Goal: Task Accomplishment & Management: Manage account settings

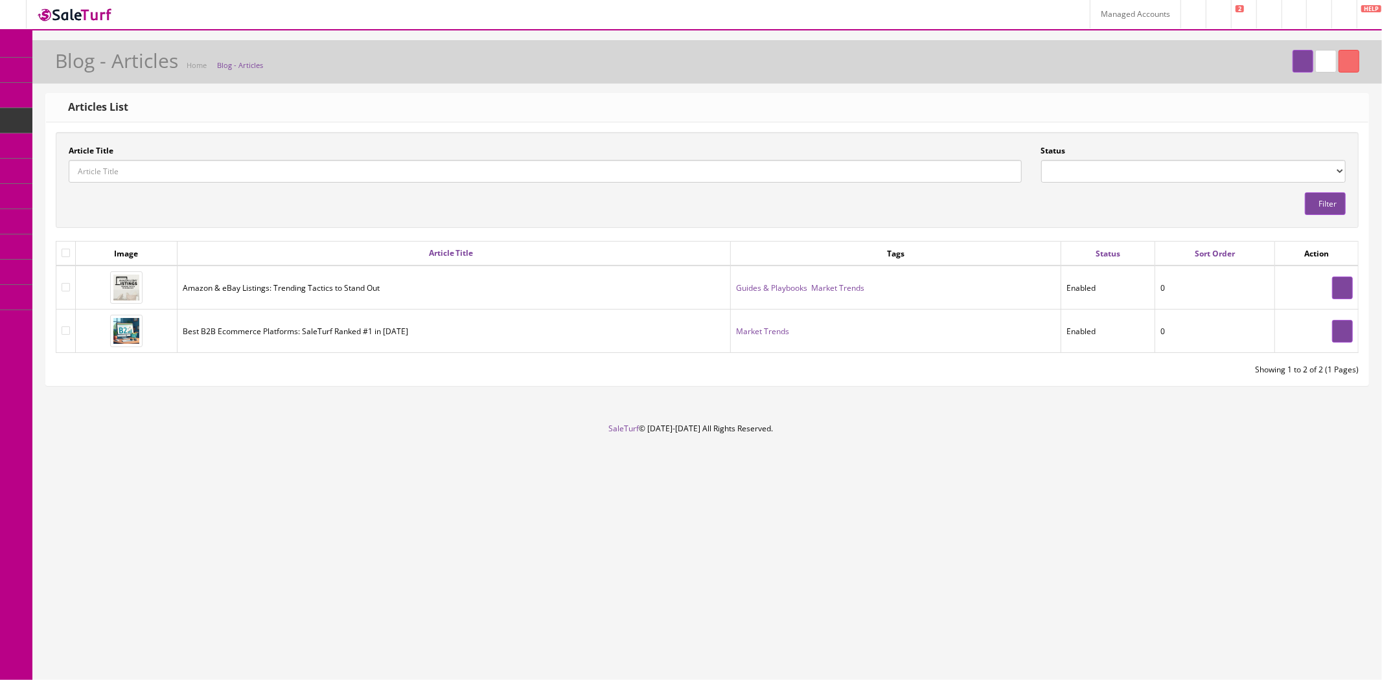
click at [15, 18] on icon at bounding box center [13, 16] width 4 height 8
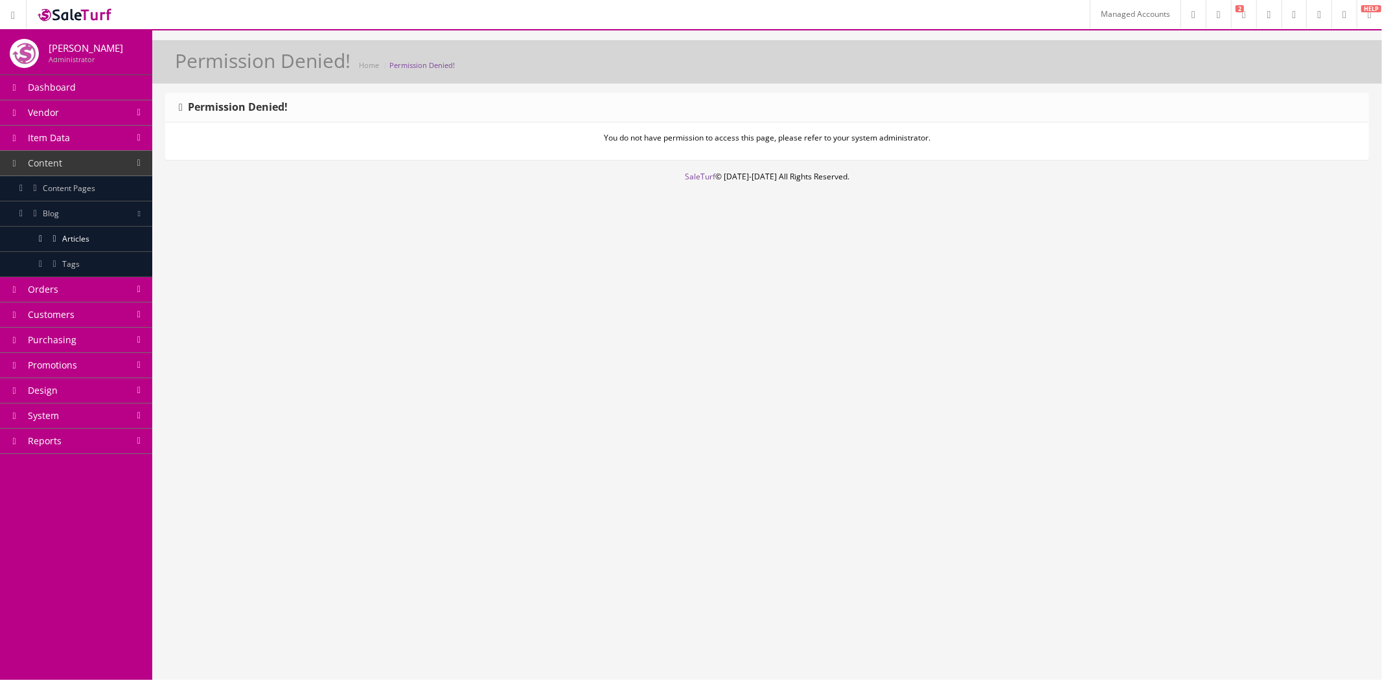
click at [1100, 11] on link "Managed Accounts" at bounding box center [1135, 14] width 91 height 29
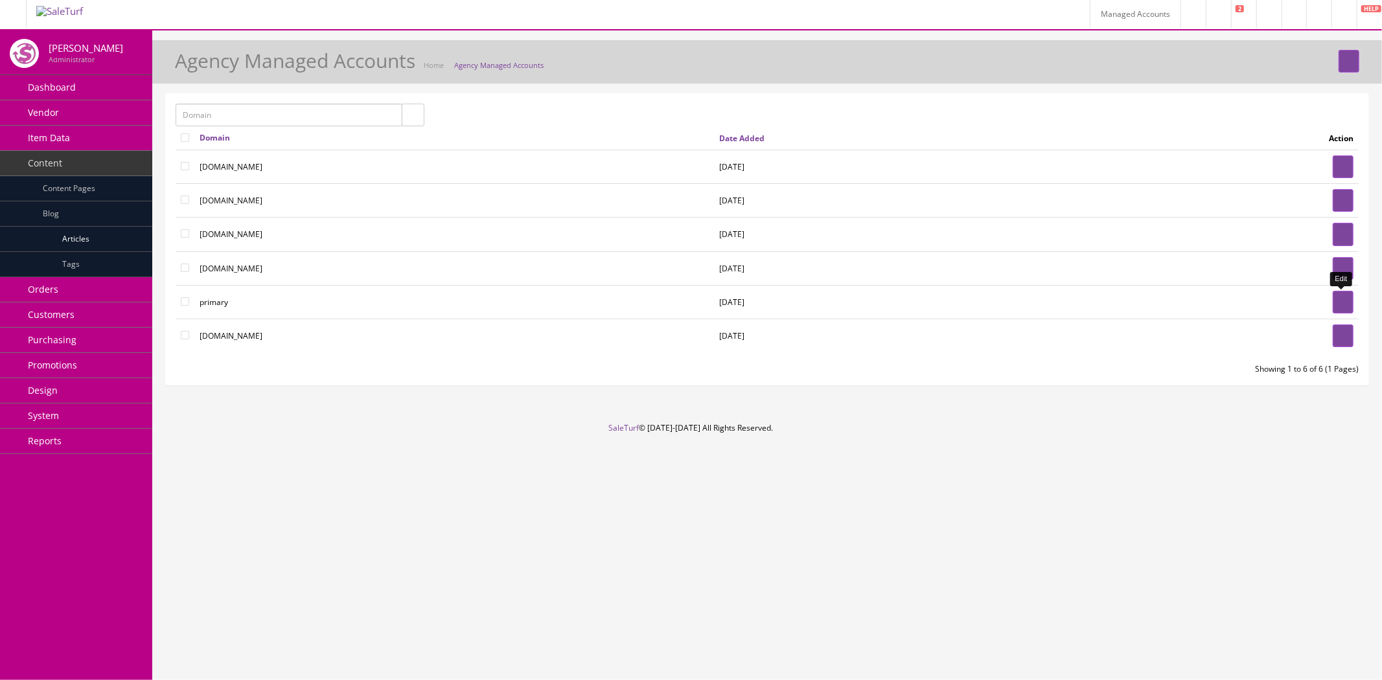
click at [1342, 306] on icon at bounding box center [1343, 303] width 3 height 8
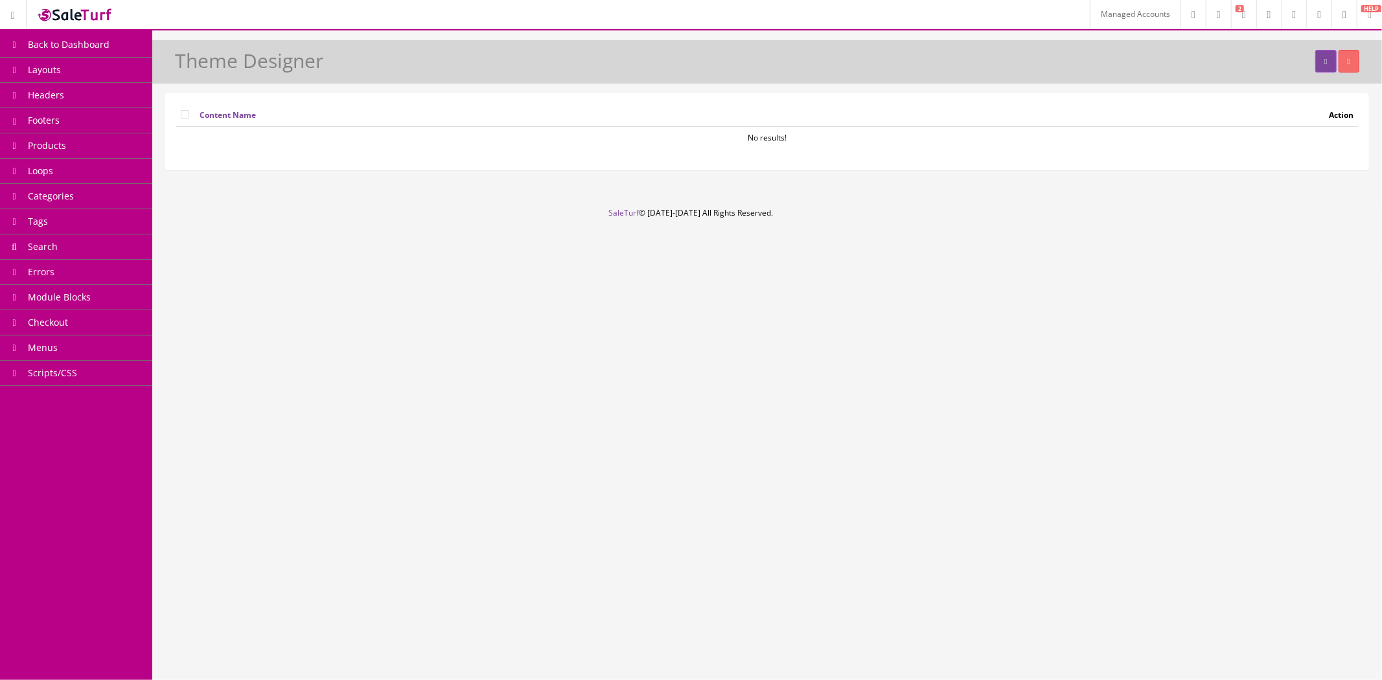
click at [60, 93] on span "Headers" at bounding box center [46, 95] width 36 height 12
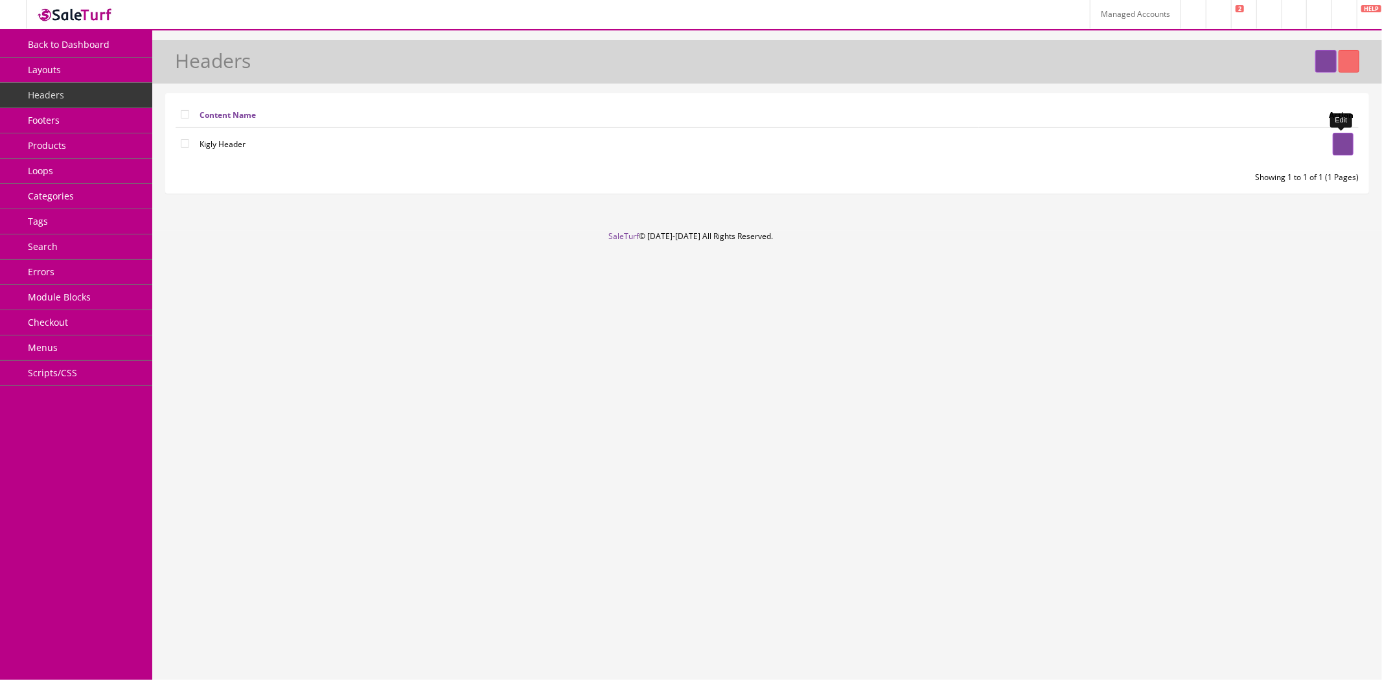
click at [1334, 154] on link at bounding box center [1343, 144] width 21 height 23
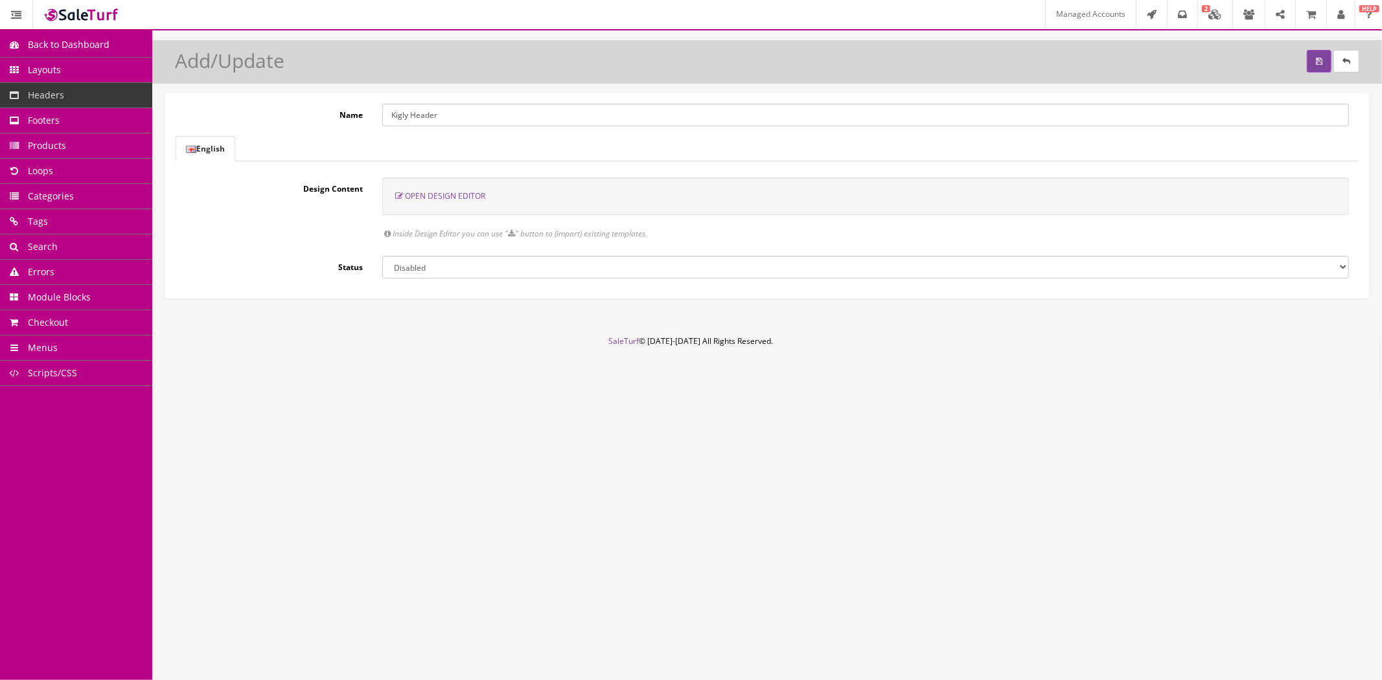
click at [436, 193] on span "Open Design Editor" at bounding box center [445, 196] width 80 height 11
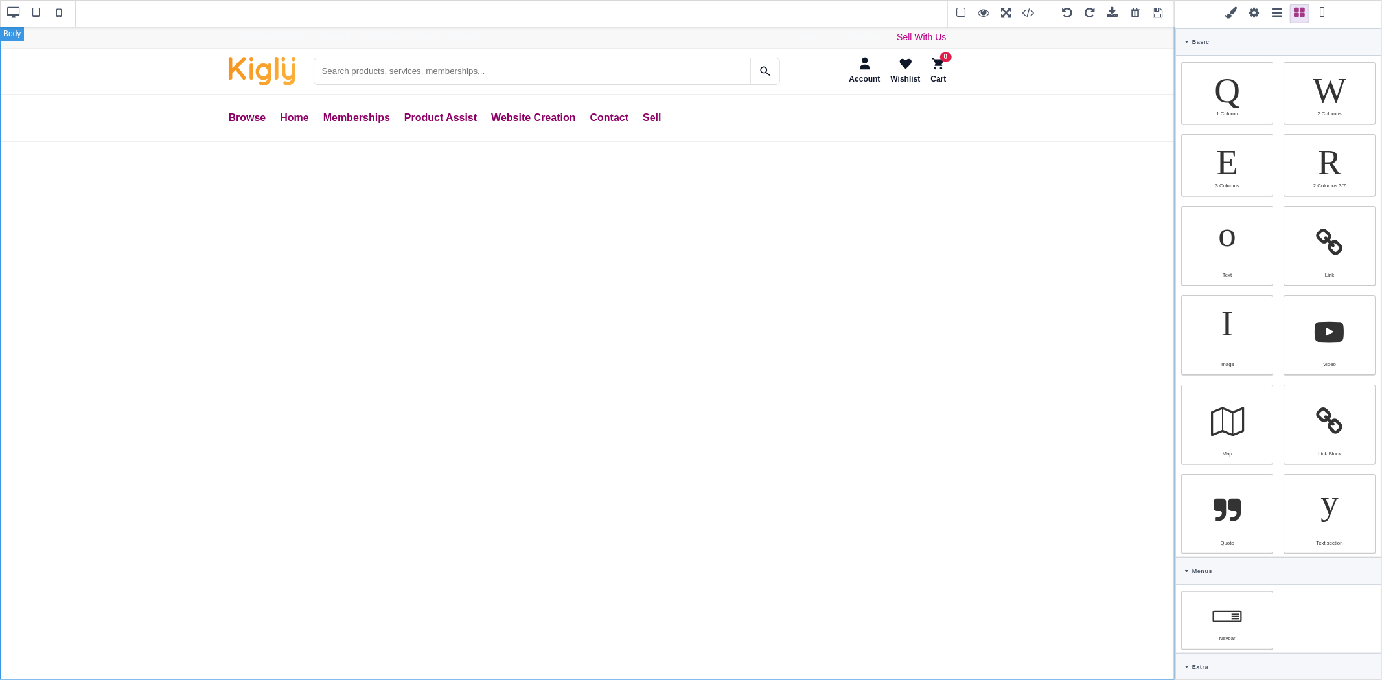
click at [353, 222] on div "+1 (888) 000-0000 | support@saleturf.com Sign In / Register Sell With Us Accoun…" at bounding box center [587, 353] width 1175 height 655
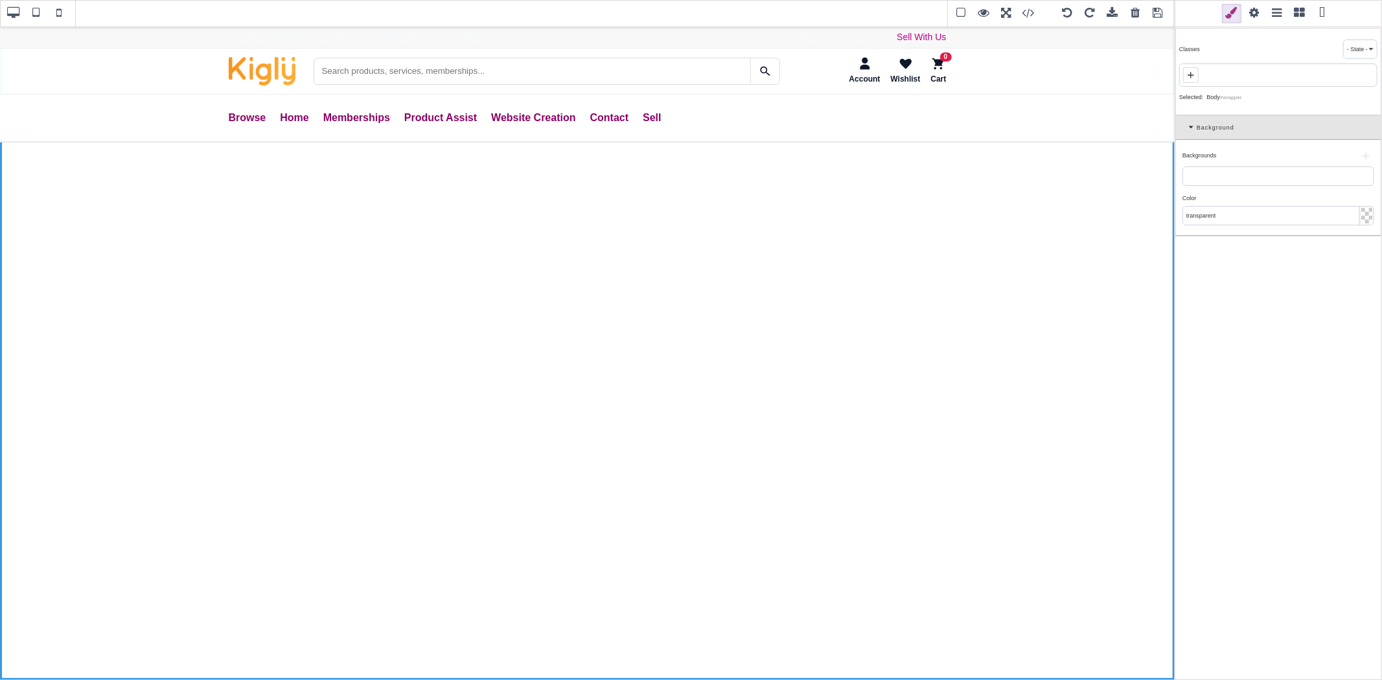
click at [1201, 14] on div at bounding box center [1279, 13] width 200 height 19
click at [1297, 15] on span at bounding box center [1299, 13] width 19 height 19
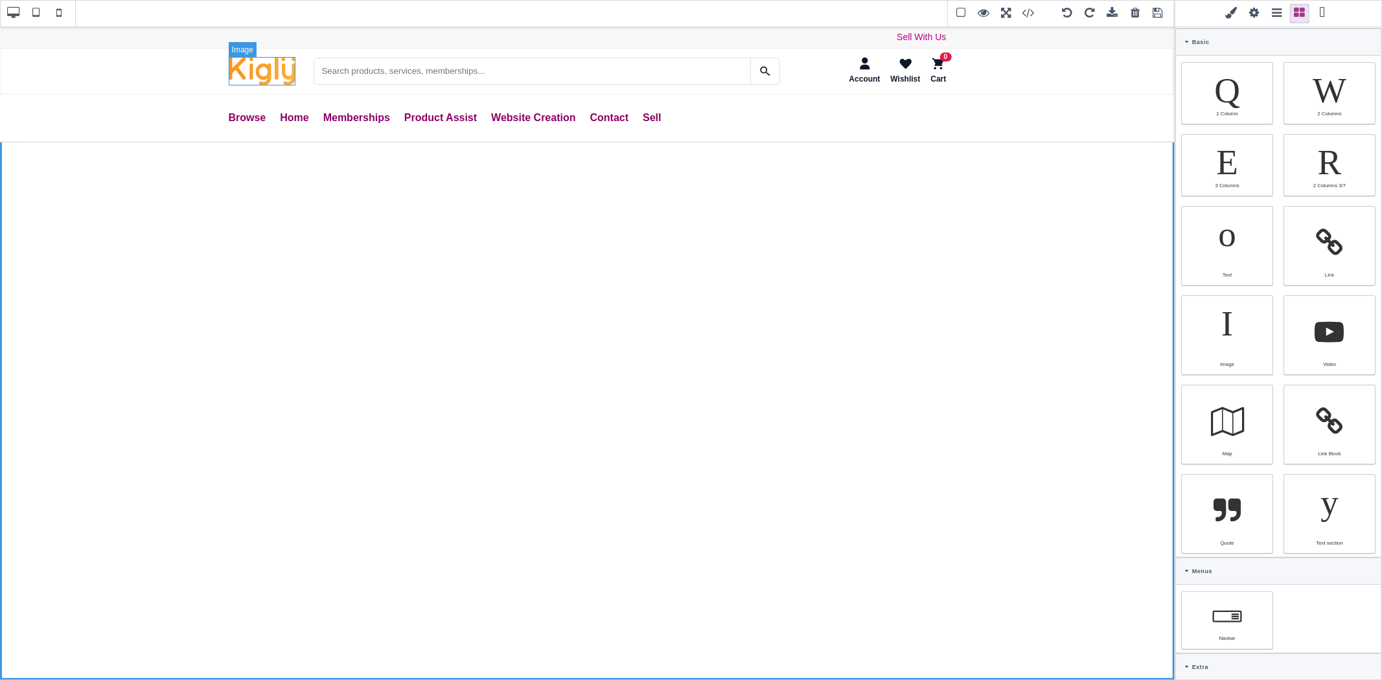
drag, startPoint x: 279, startPoint y: 80, endPoint x: 638, endPoint y: 81, distance: 358.4
click at [279, 80] on img "SaleTurf Home" at bounding box center [262, 71] width 67 height 29
type input "rgb(141, 1, 103)"
select select
type input "16.8"
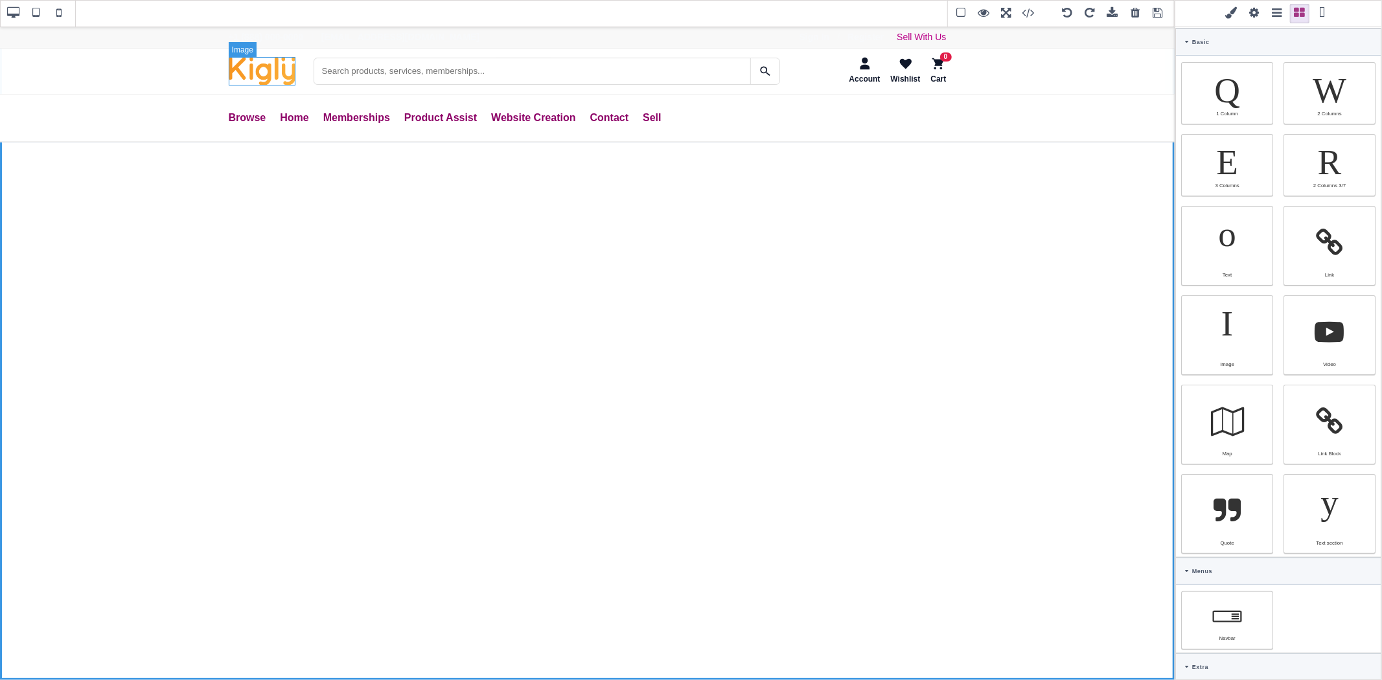
select select "px"
select select "700"
select select
type input "26.88px"
select select
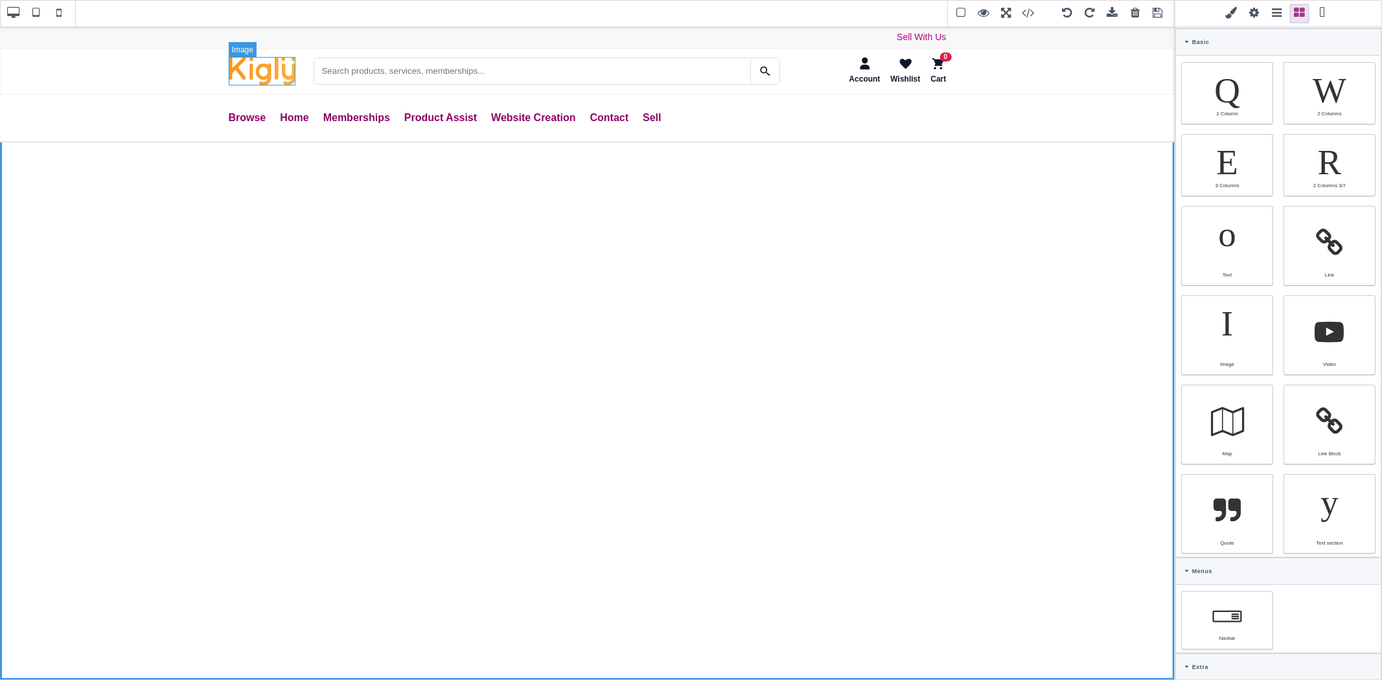
type input "0"
select select "px"
type input "0"
select select "px"
type input "0"
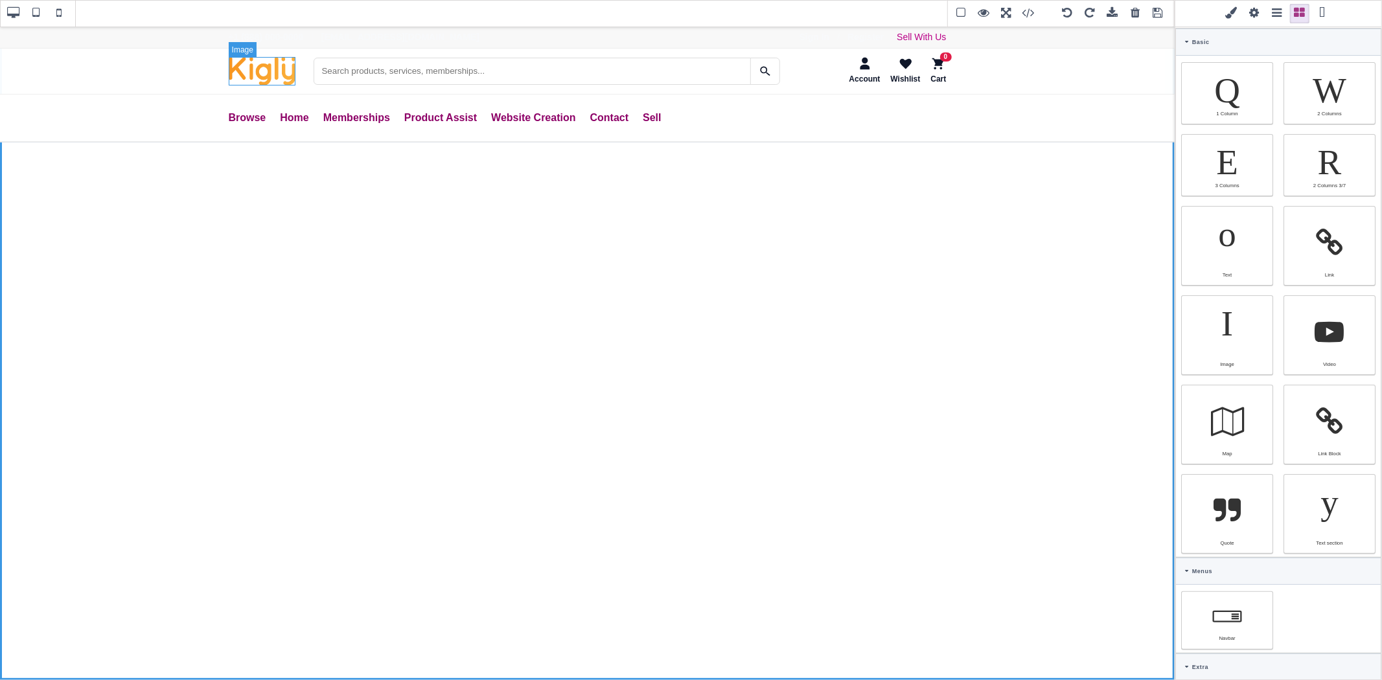
select select "px"
type input "0"
select select "px"
type input "rgb(141, 1, 103)"
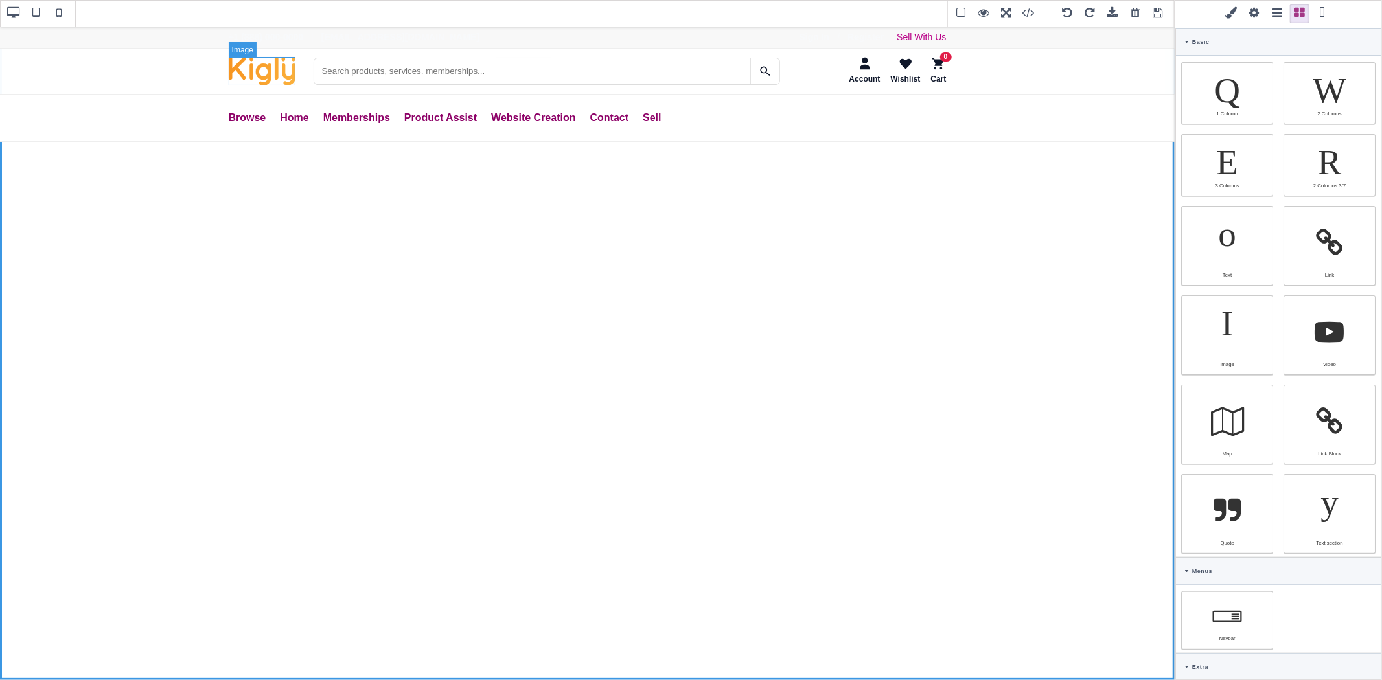
type input "rgb(141, 1, 103)"
type input "0"
select select "px"
type input "rgb(59, 151, 227)"
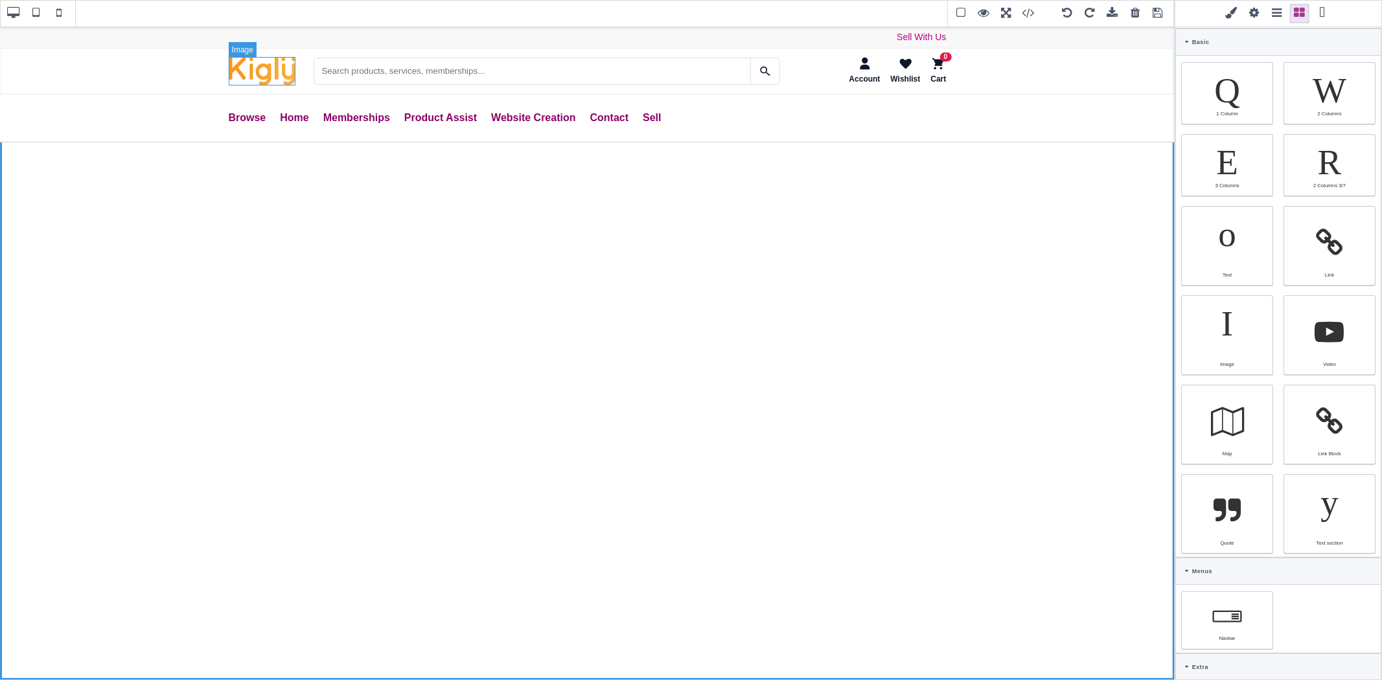
type input "-3.00347"
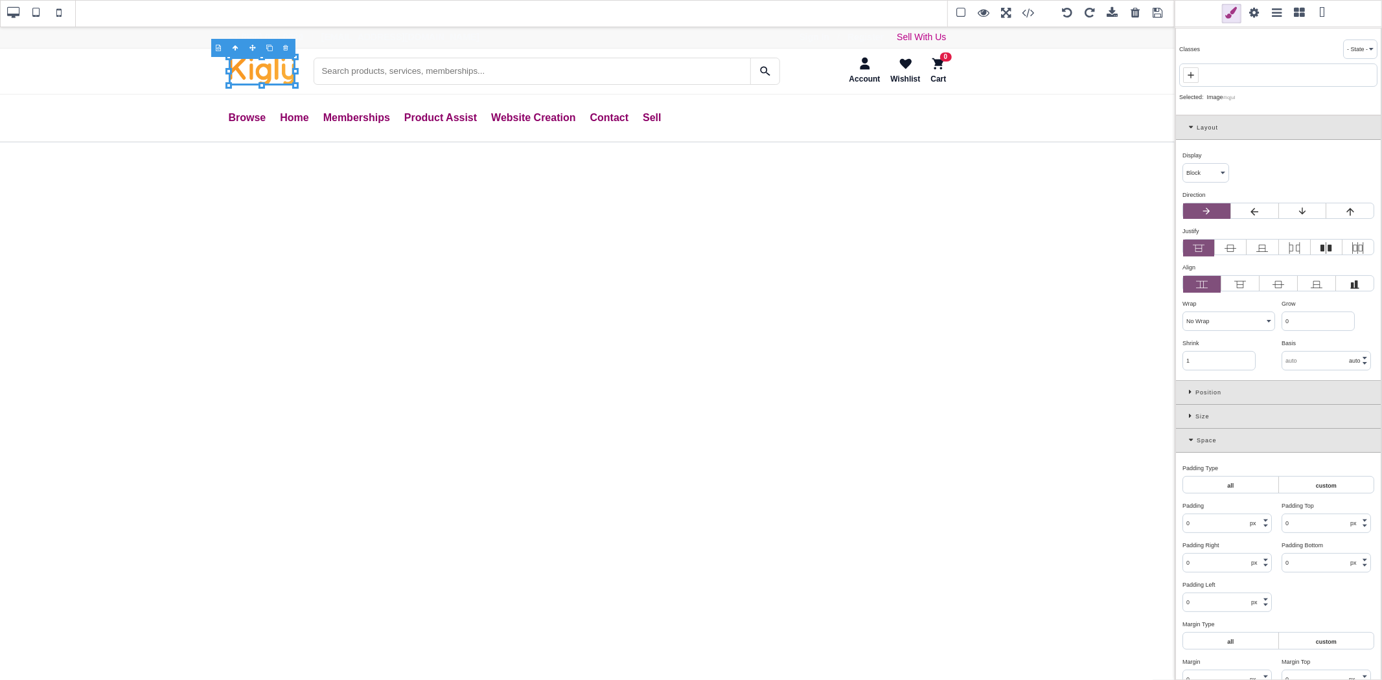
click at [1323, 13] on span at bounding box center [1322, 13] width 19 height 19
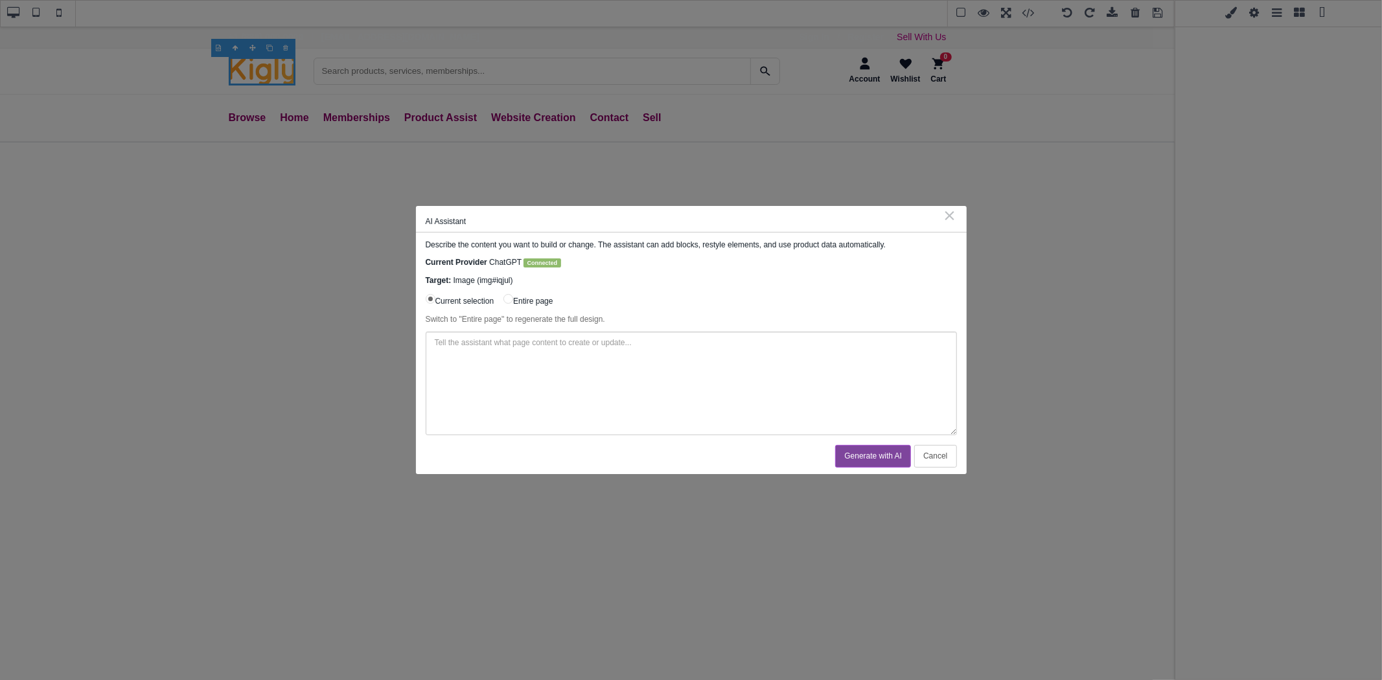
click at [936, 461] on button "Cancel" at bounding box center [935, 456] width 42 height 23
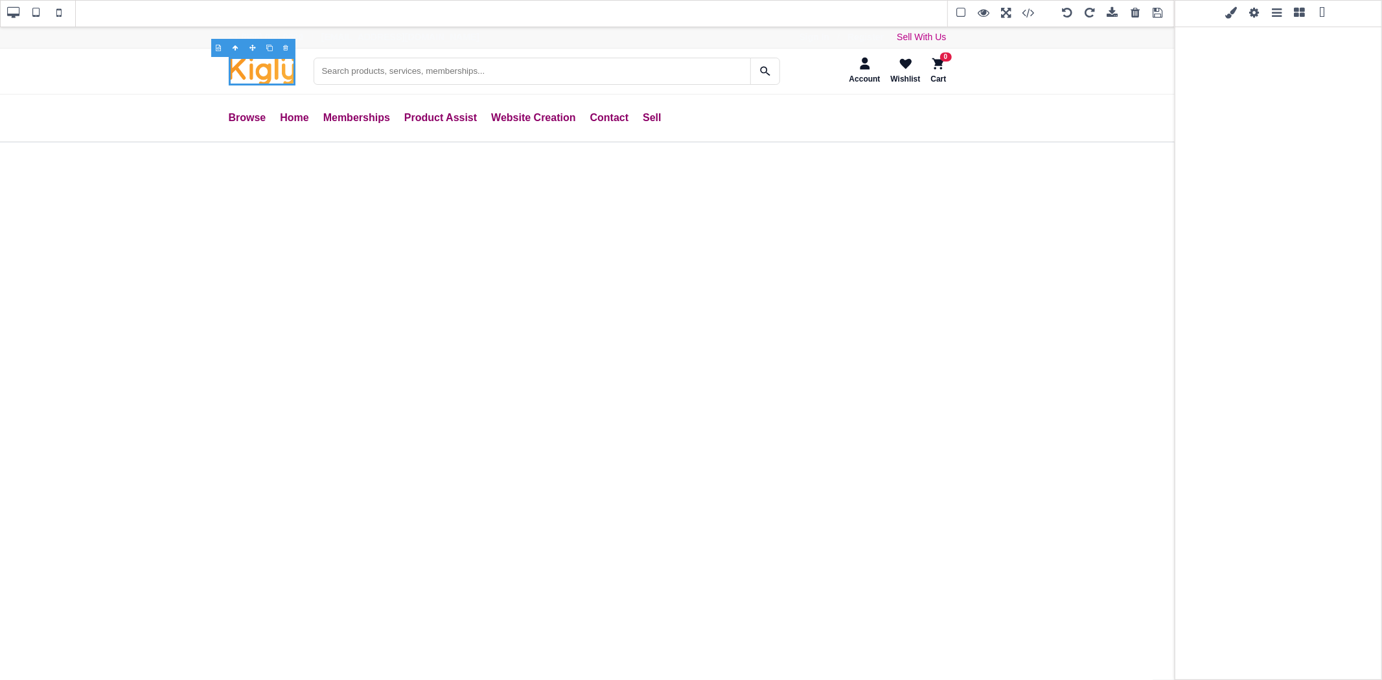
click at [1032, 14] on span at bounding box center [1036, 13] width 35 height 19
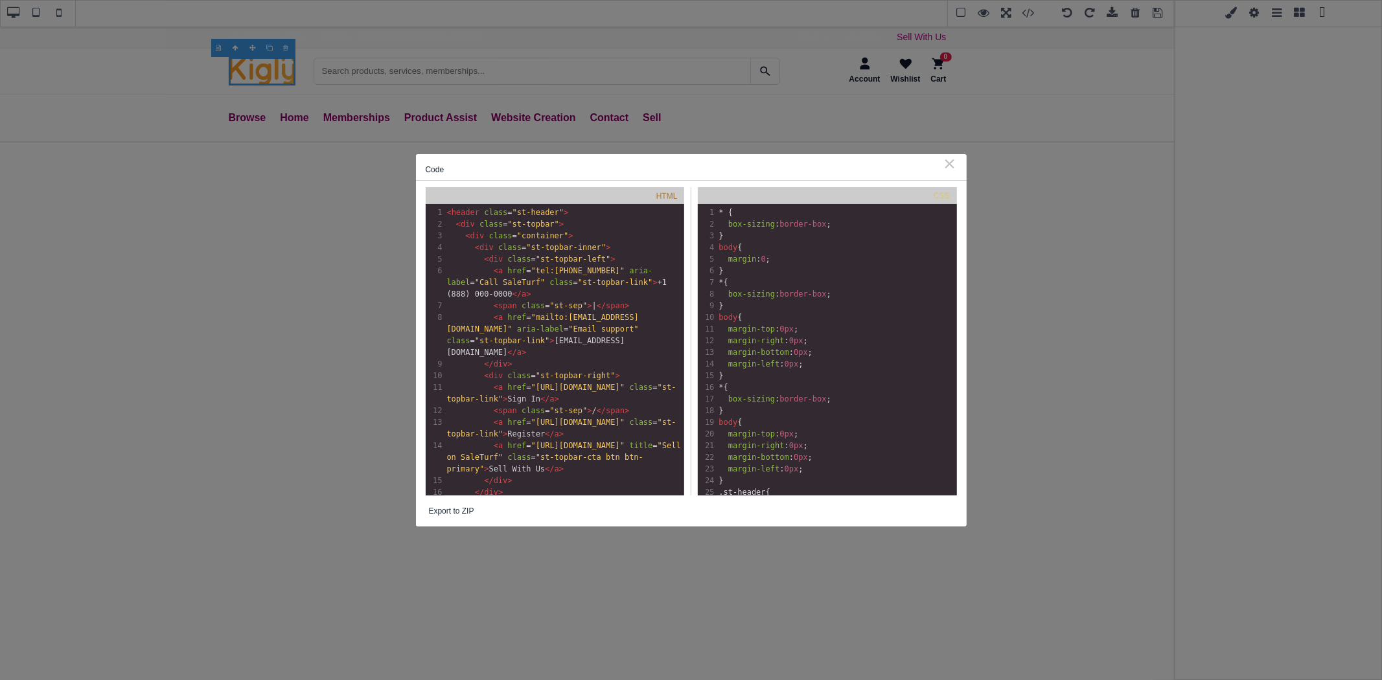
click at [955, 163] on div "⨯" at bounding box center [951, 163] width 14 height 12
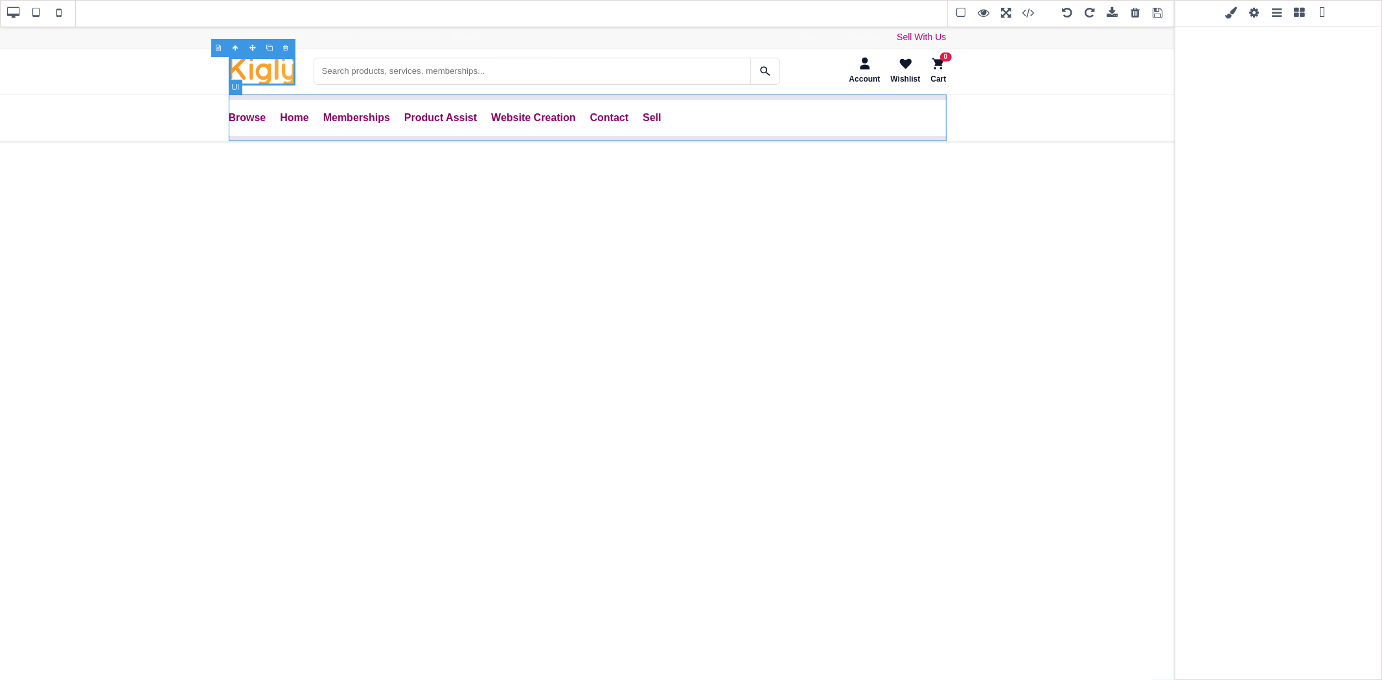
click at [681, 108] on ul "Browse All Products Memberships Services View Cart Home Memberships Product Ass…" at bounding box center [588, 118] width 718 height 47
select select "flex"
type input "8"
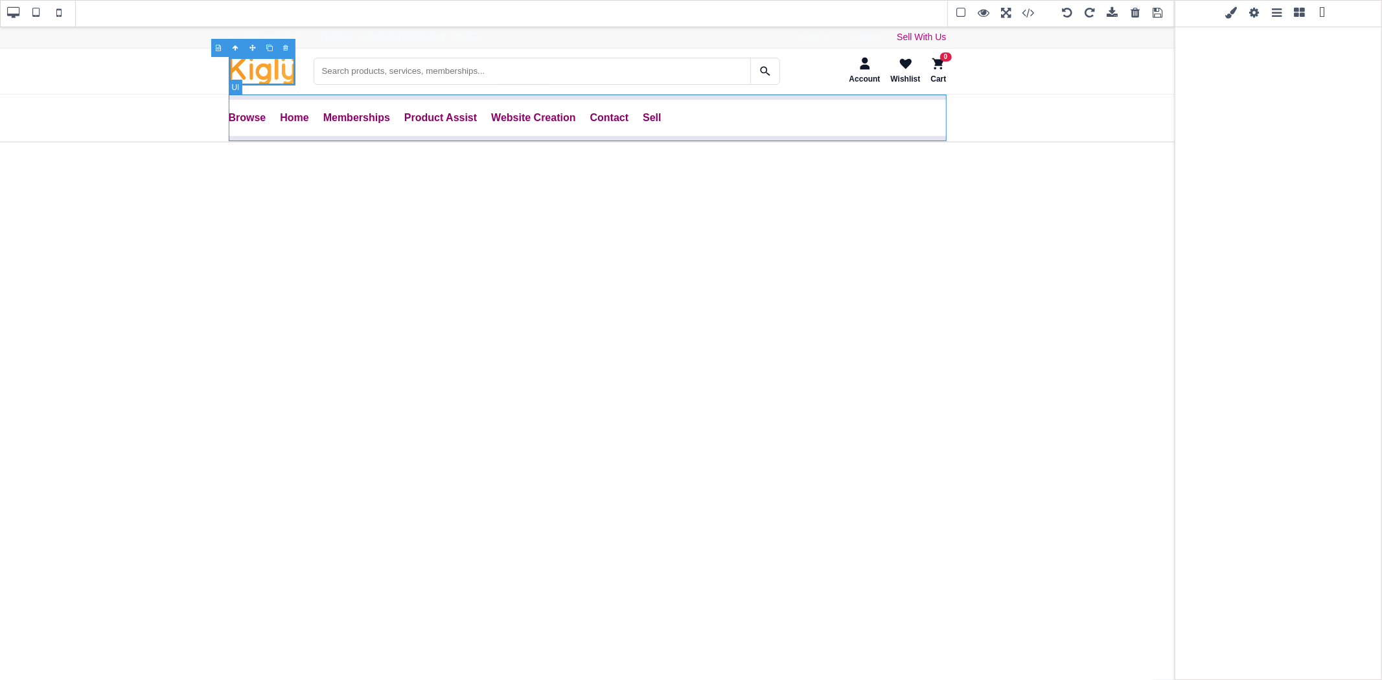
type input "rgb(248, 250, 252)"
type input "16"
select select "normal"
select select
type input "25.6px"
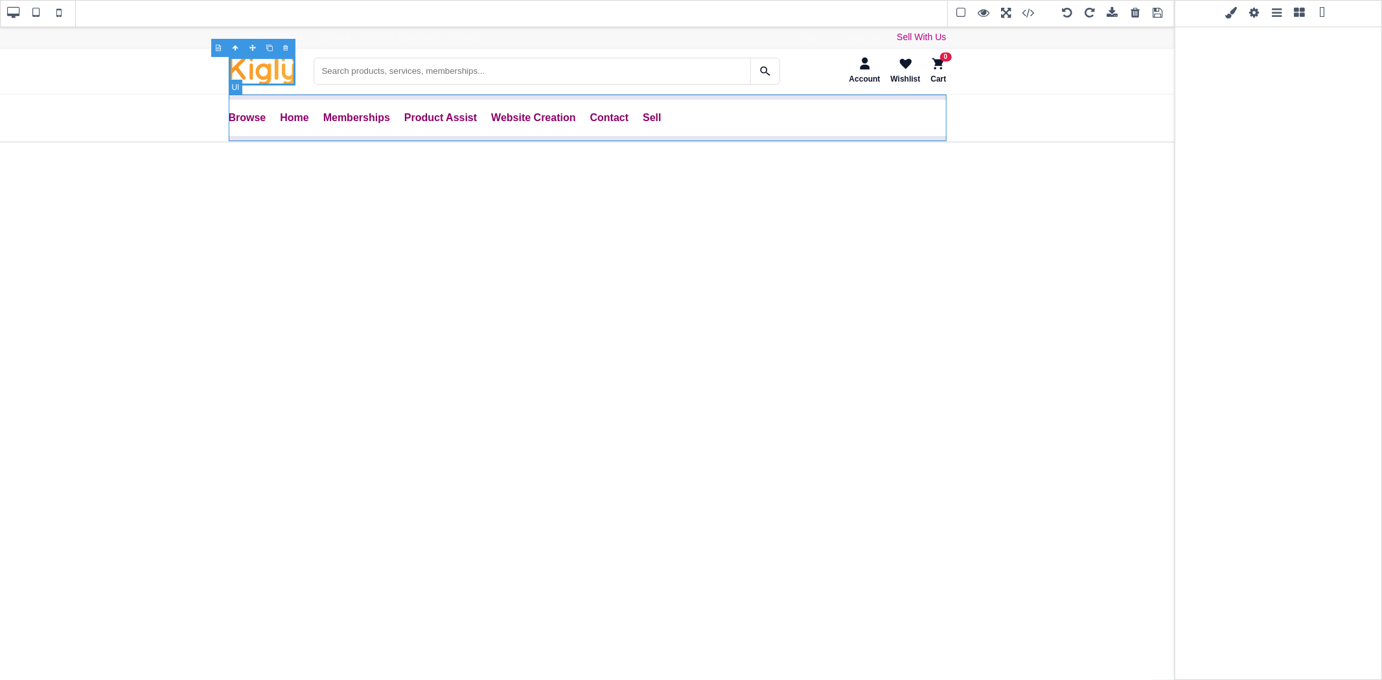
select select
type input "rgb(248, 250, 252)"
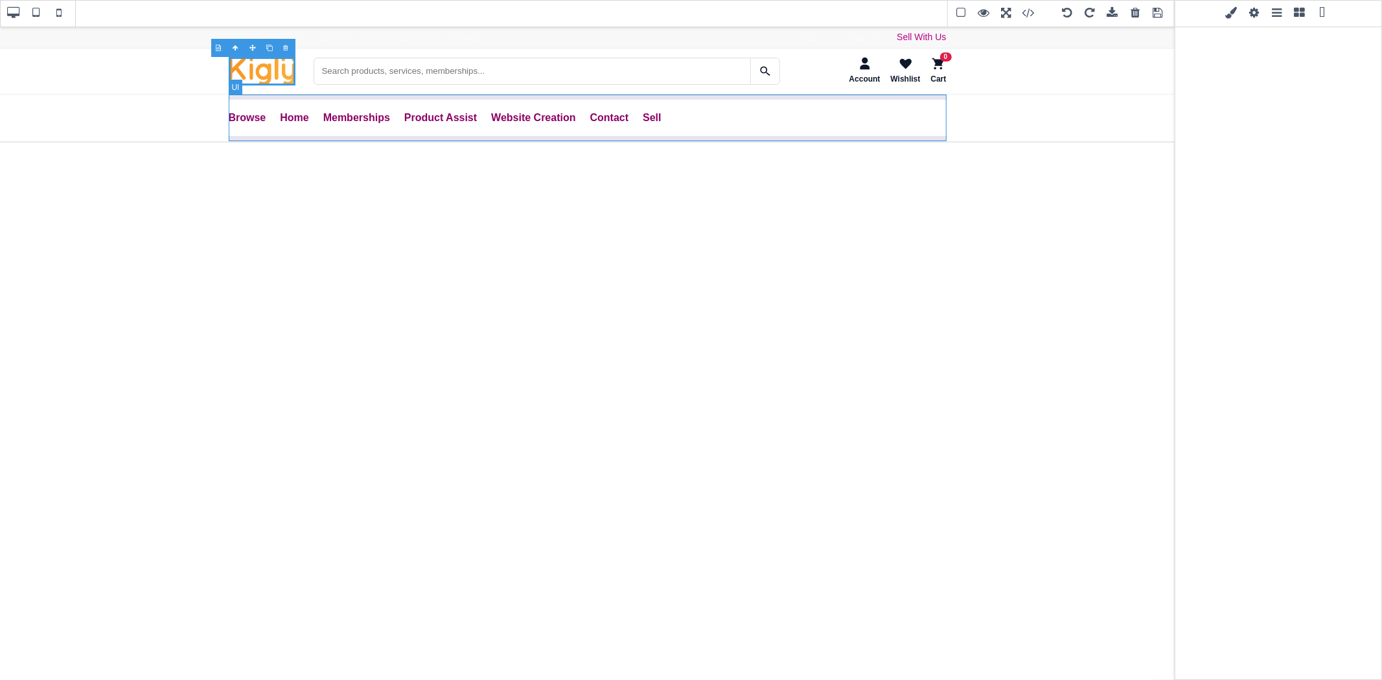
type input "2.22222"
select select "solid"
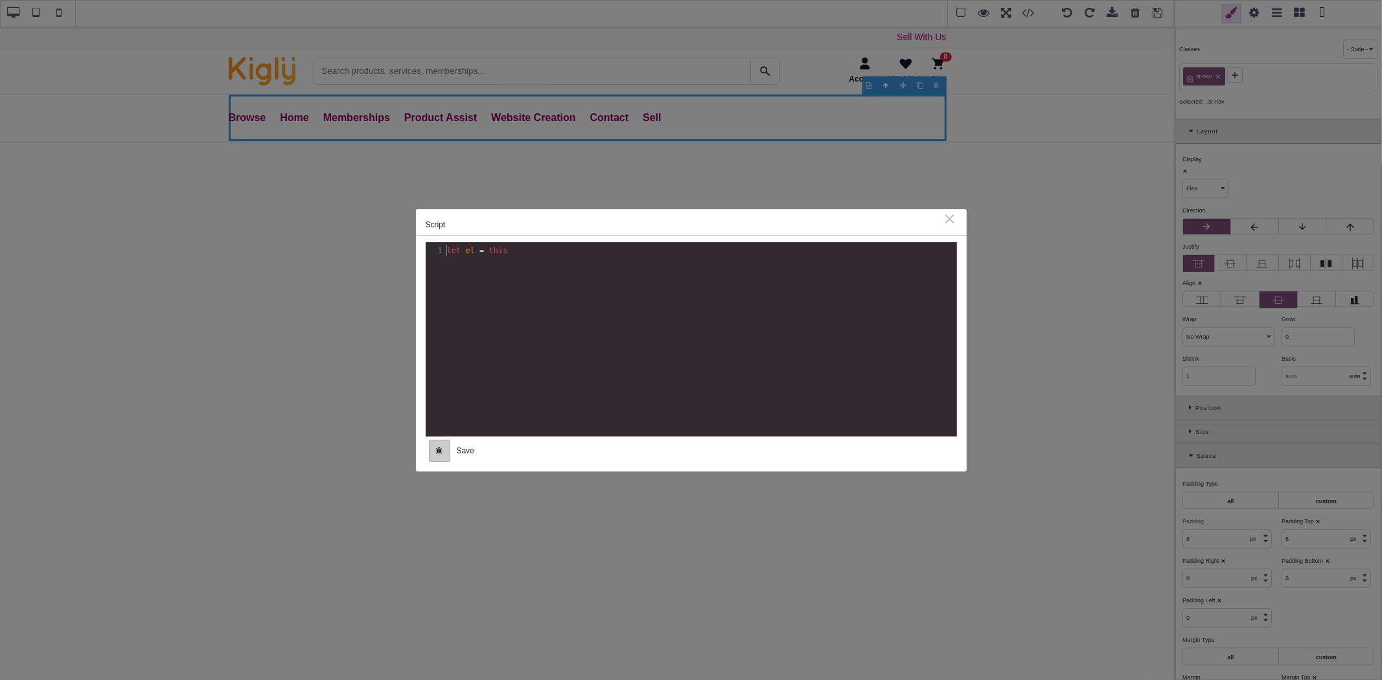
click at [870, 84] on div "B I U S Box Classes - State - Hover Click Even/Odd st-nav Selected: .st-nav Lay…" at bounding box center [691, 340] width 1382 height 680
click at [953, 216] on div "⨯" at bounding box center [951, 219] width 14 height 12
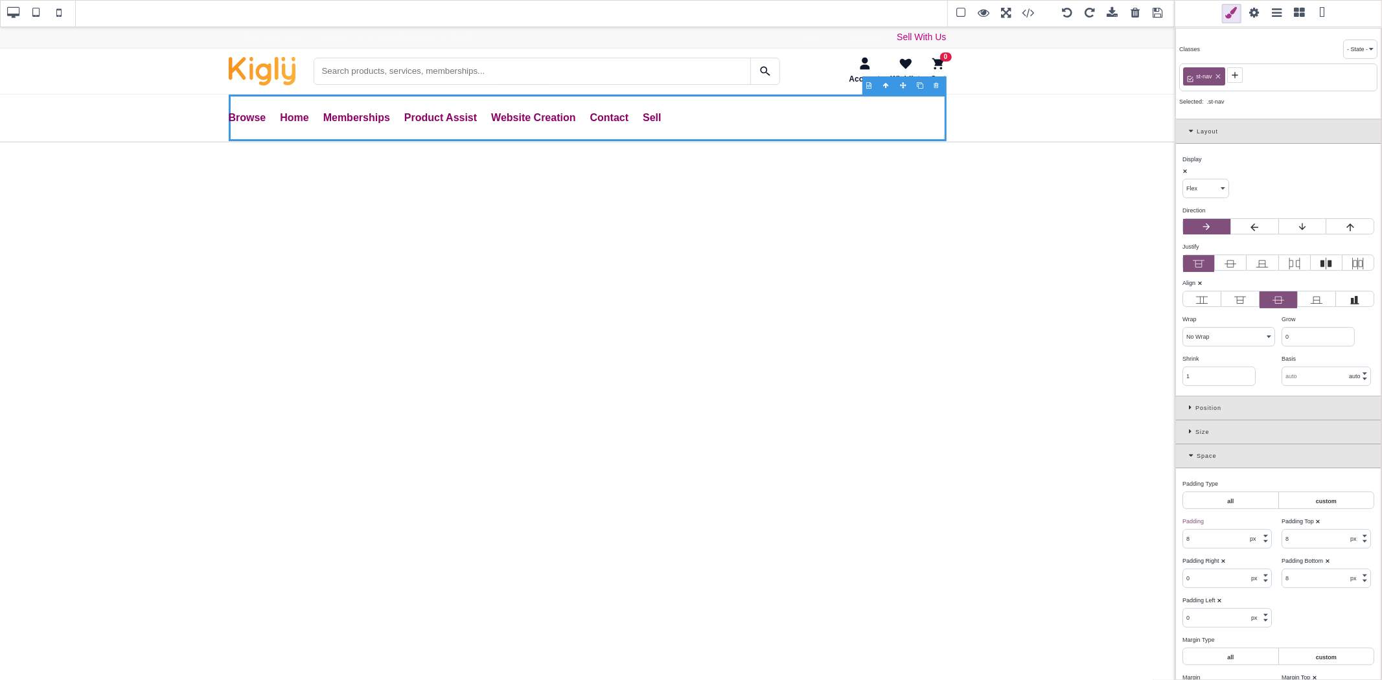
click at [1297, 10] on span at bounding box center [1299, 13] width 19 height 19
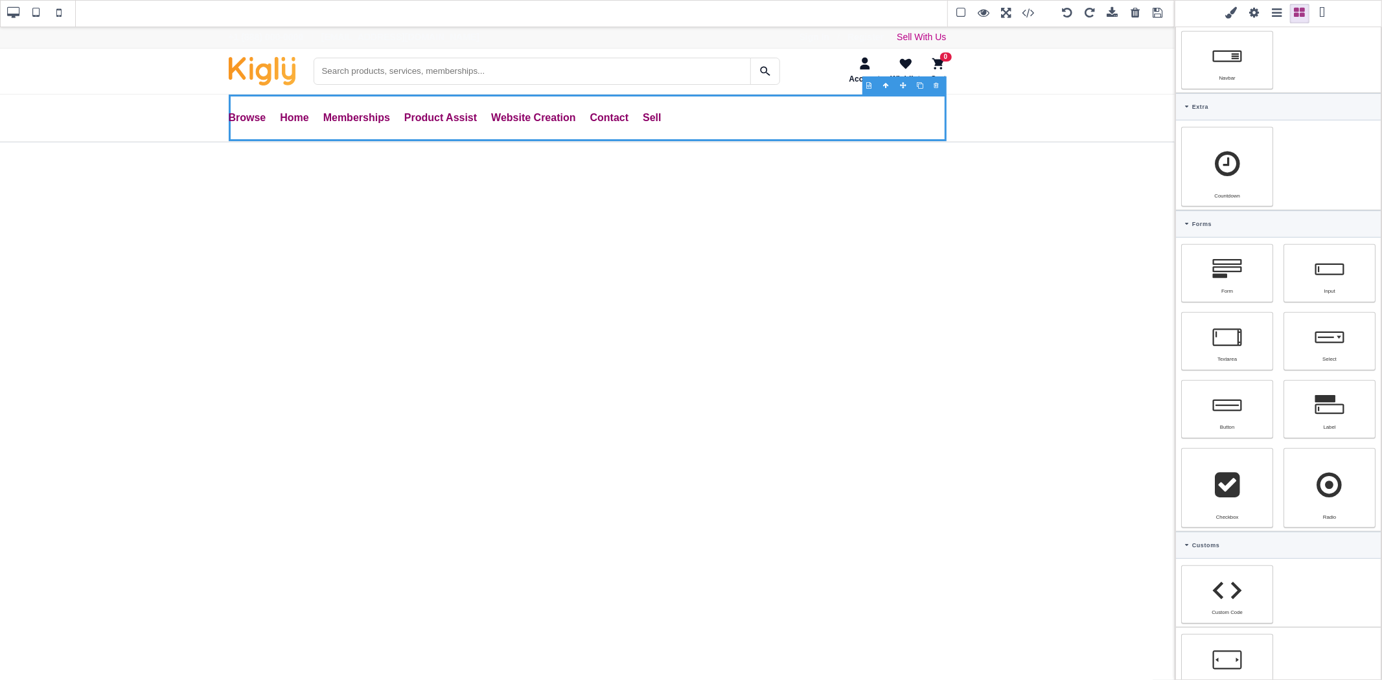
scroll to position [569, 0]
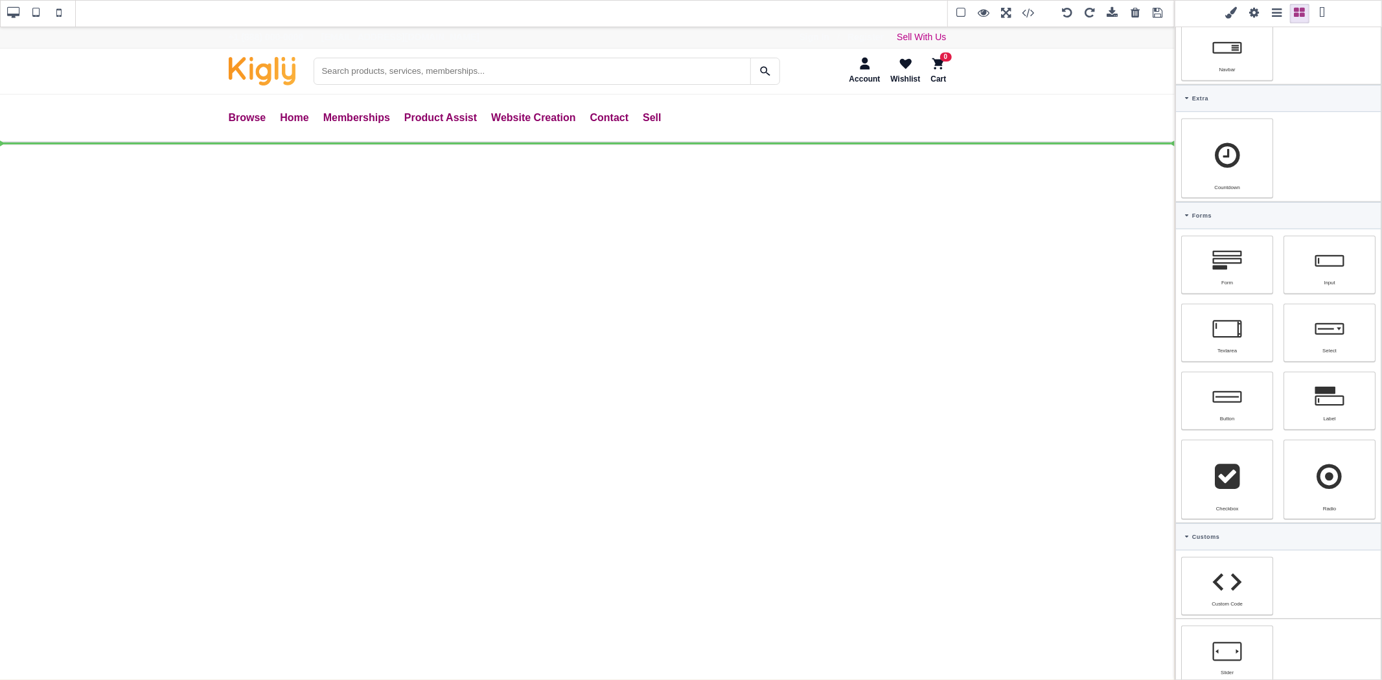
select select "block"
type input "0"
type input "rgb(15, 23, 42)"
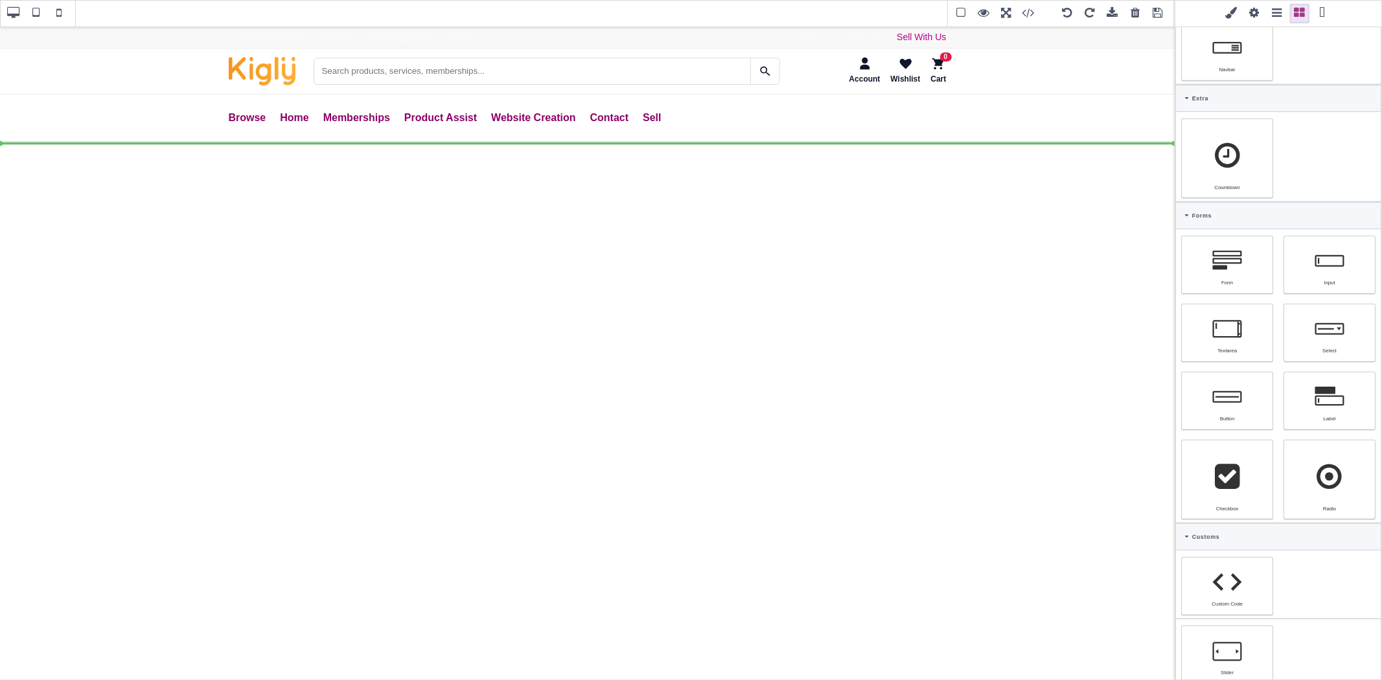
select select
type input "rgb(15, 23, 42)"
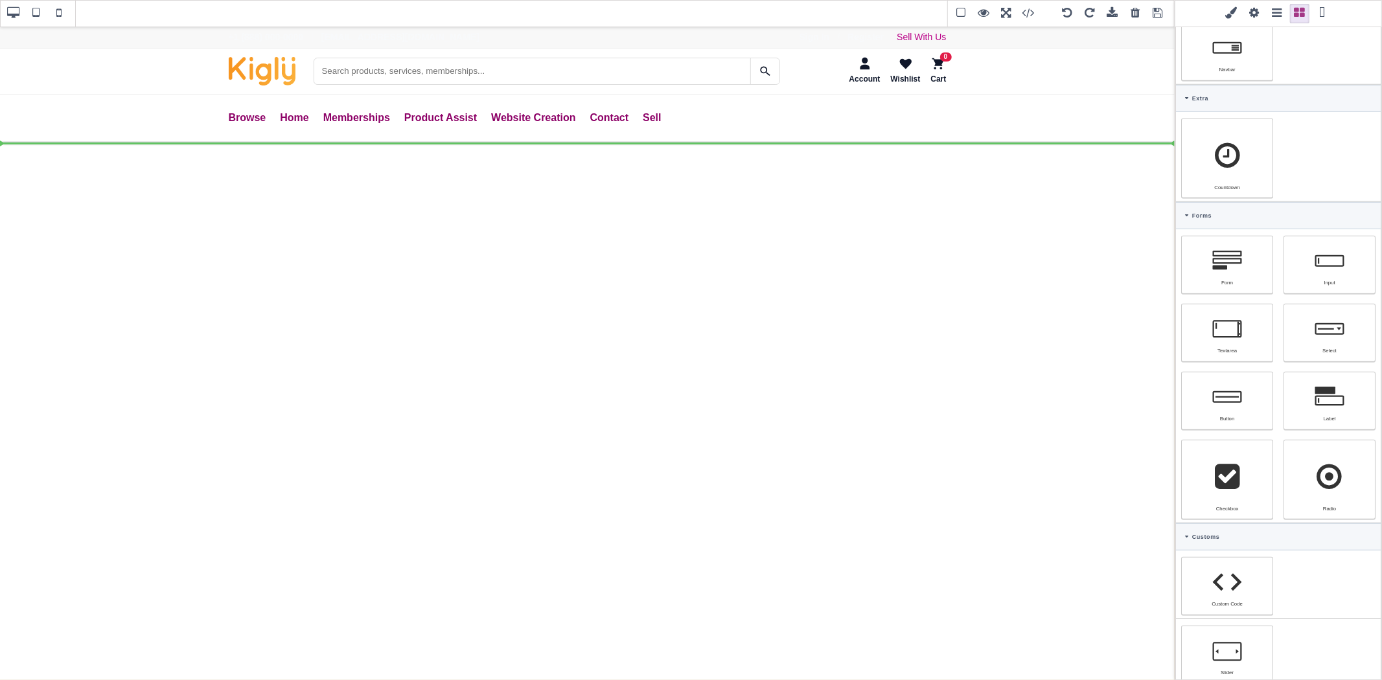
type input "rgb(15, 23, 42)"
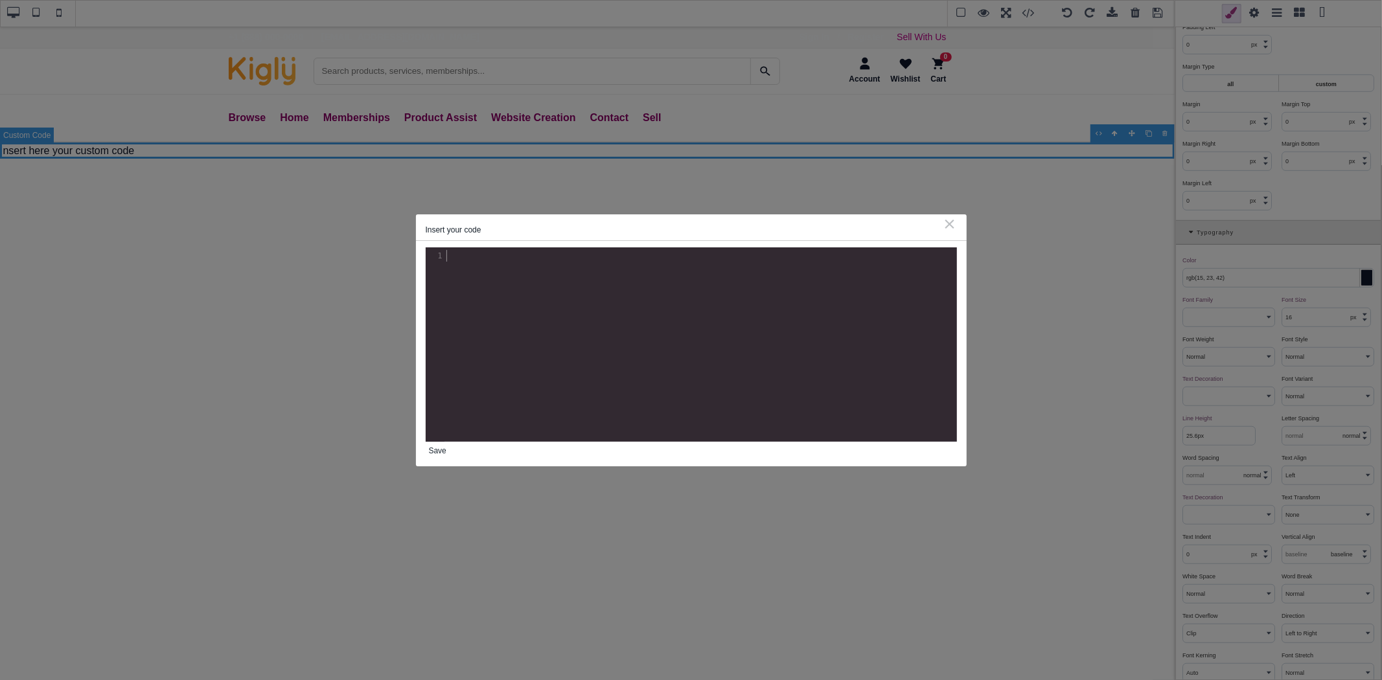
scroll to position [1, 0]
click at [955, 218] on div "⨯" at bounding box center [951, 224] width 14 height 12
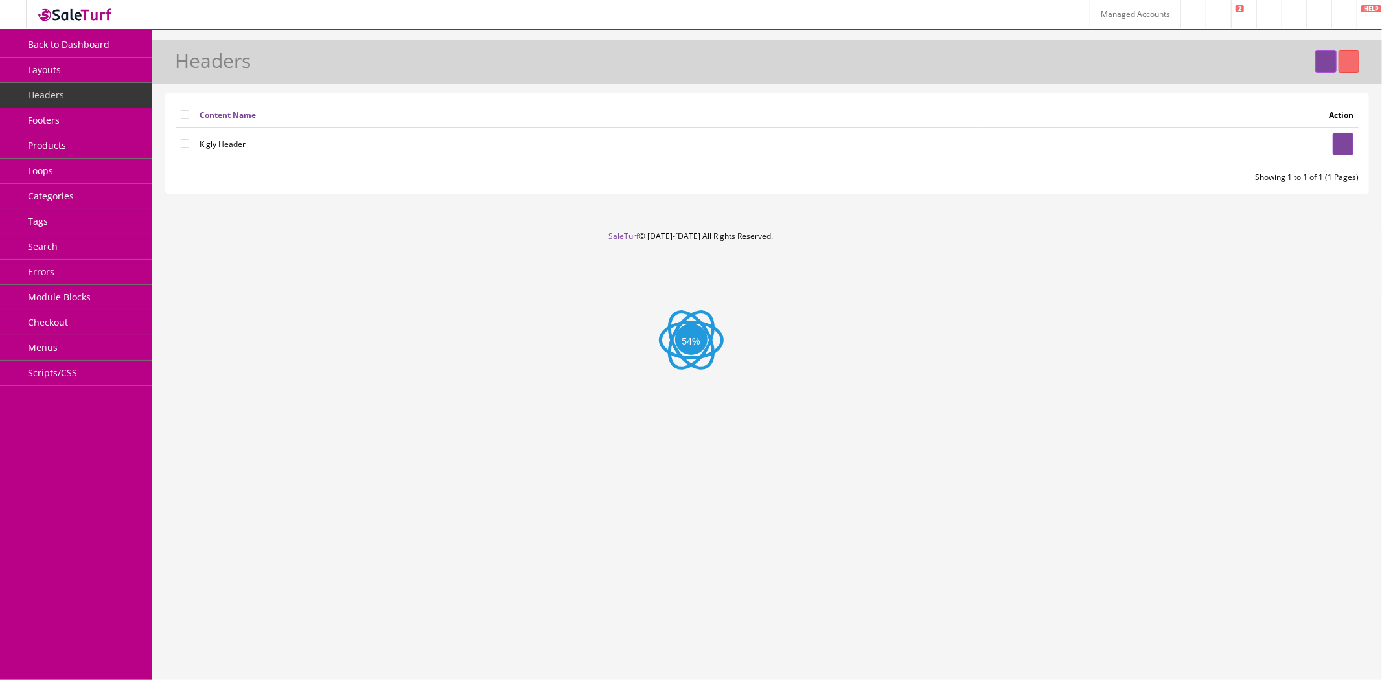
click at [67, 70] on link "Layouts" at bounding box center [76, 70] width 152 height 25
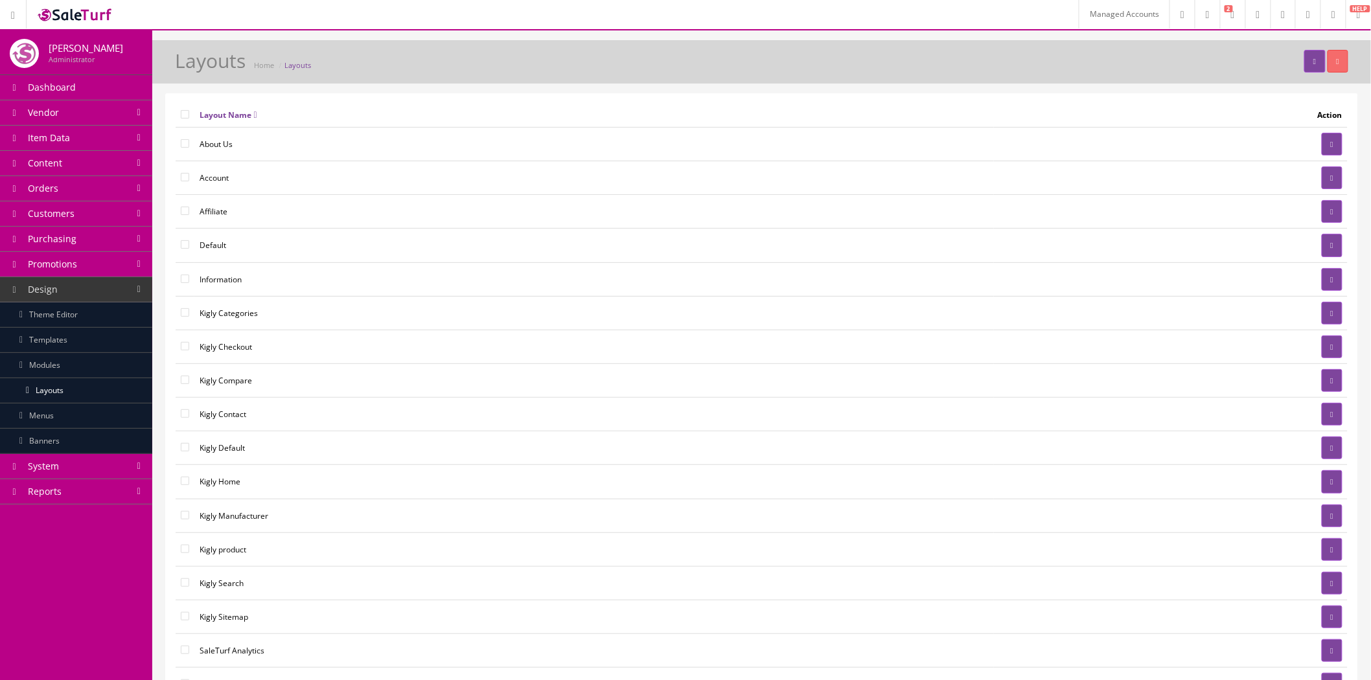
click at [17, 6] on link at bounding box center [13, 14] width 27 height 29
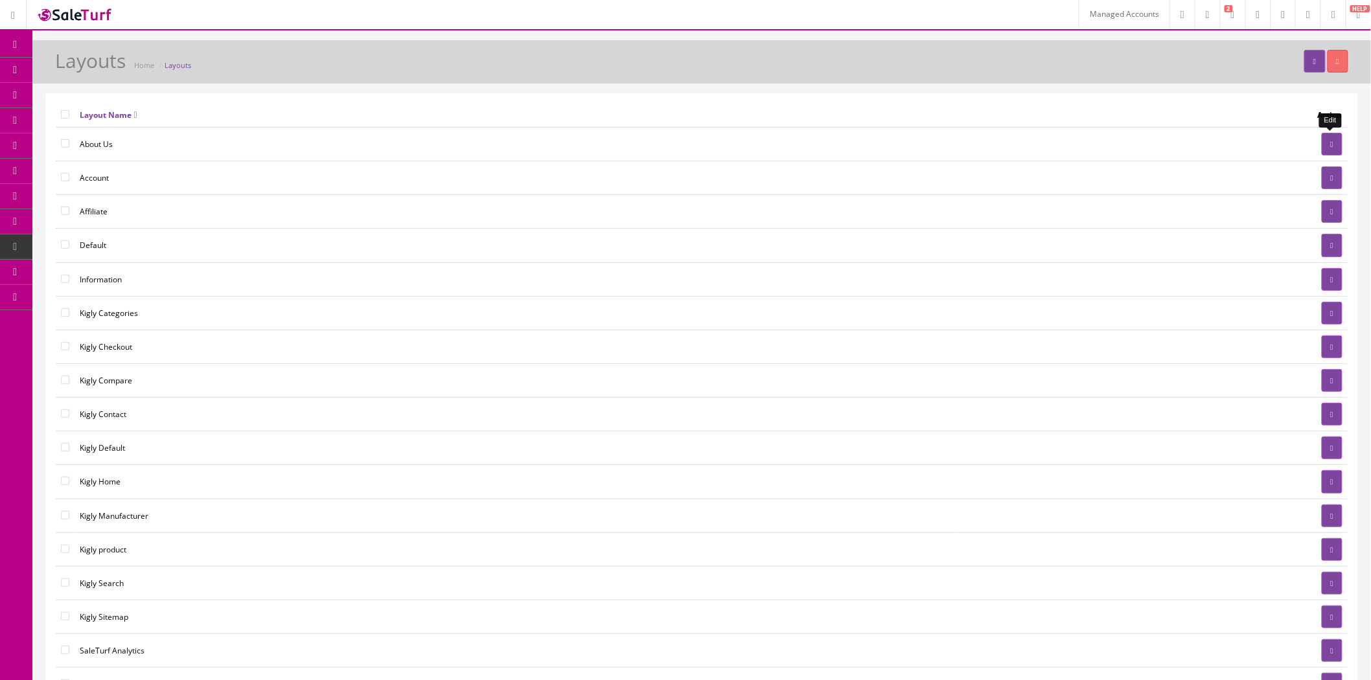
click at [1325, 144] on link at bounding box center [1332, 144] width 21 height 23
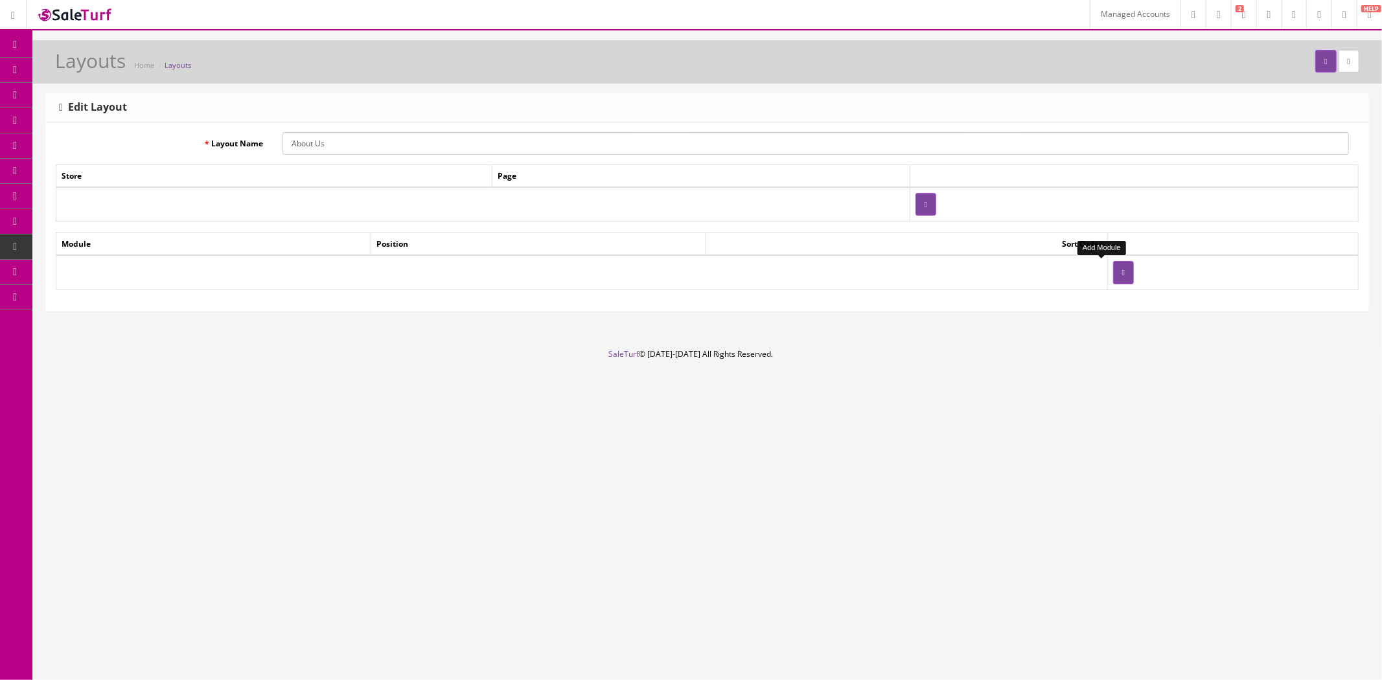
click at [1113, 274] on button "button" at bounding box center [1123, 272] width 21 height 23
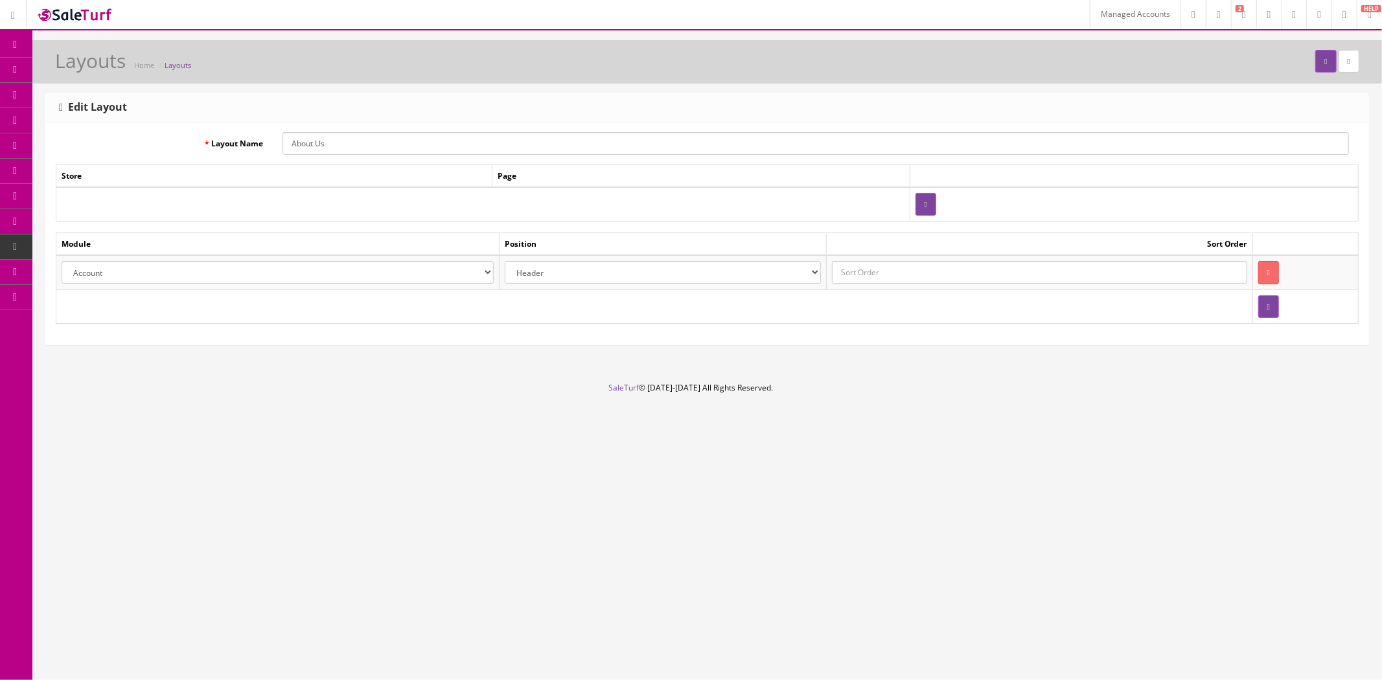
click at [910, 202] on td at bounding box center [1134, 204] width 448 height 34
click at [925, 207] on icon "button" at bounding box center [926, 205] width 3 height 8
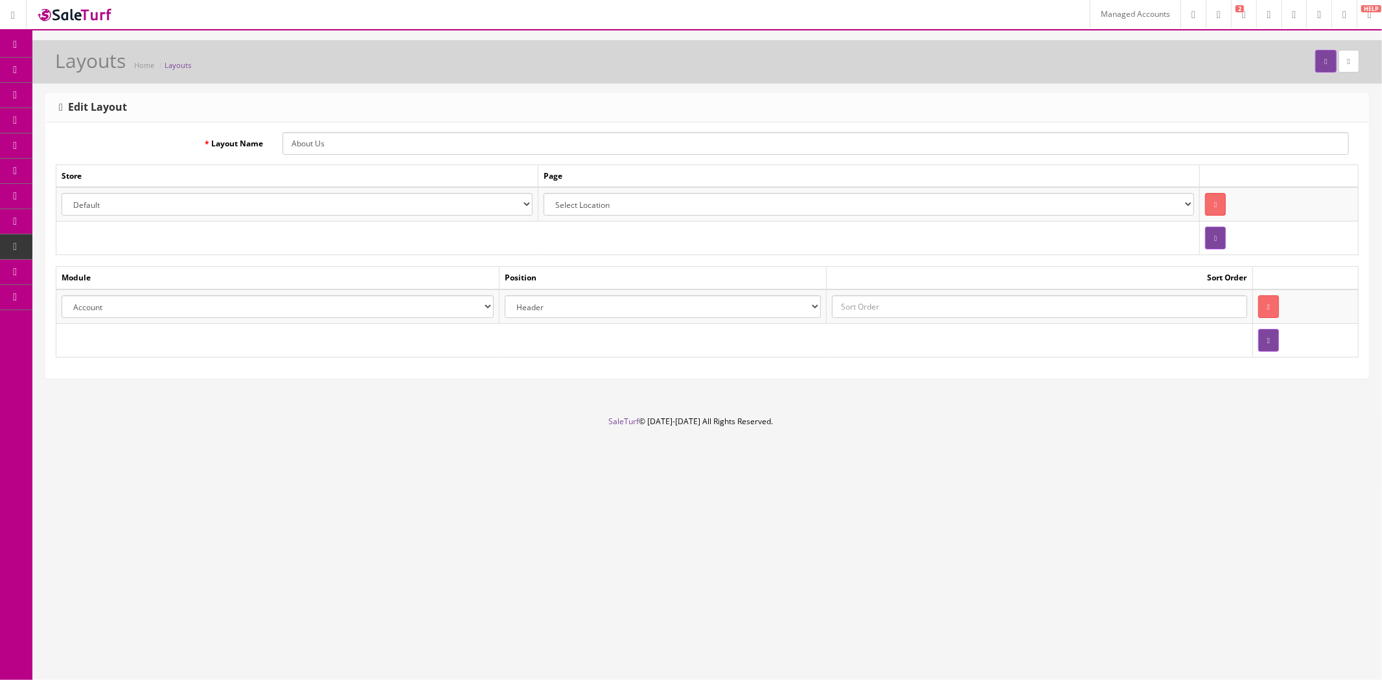
click at [360, 211] on select "Default Kigly salesamplitude Staging" at bounding box center [297, 204] width 471 height 23
click at [787, 268] on td "Position" at bounding box center [662, 278] width 327 height 23
click at [441, 306] on select "Account Affiliate Featured Brands Category Filter by Product Filters Communist …" at bounding box center [278, 307] width 432 height 23
click at [348, 204] on select "Default Kigly salesamplitude Staging" at bounding box center [297, 204] width 471 height 23
click at [266, 208] on select "Default Kigly salesamplitude Staging" at bounding box center [297, 204] width 471 height 23
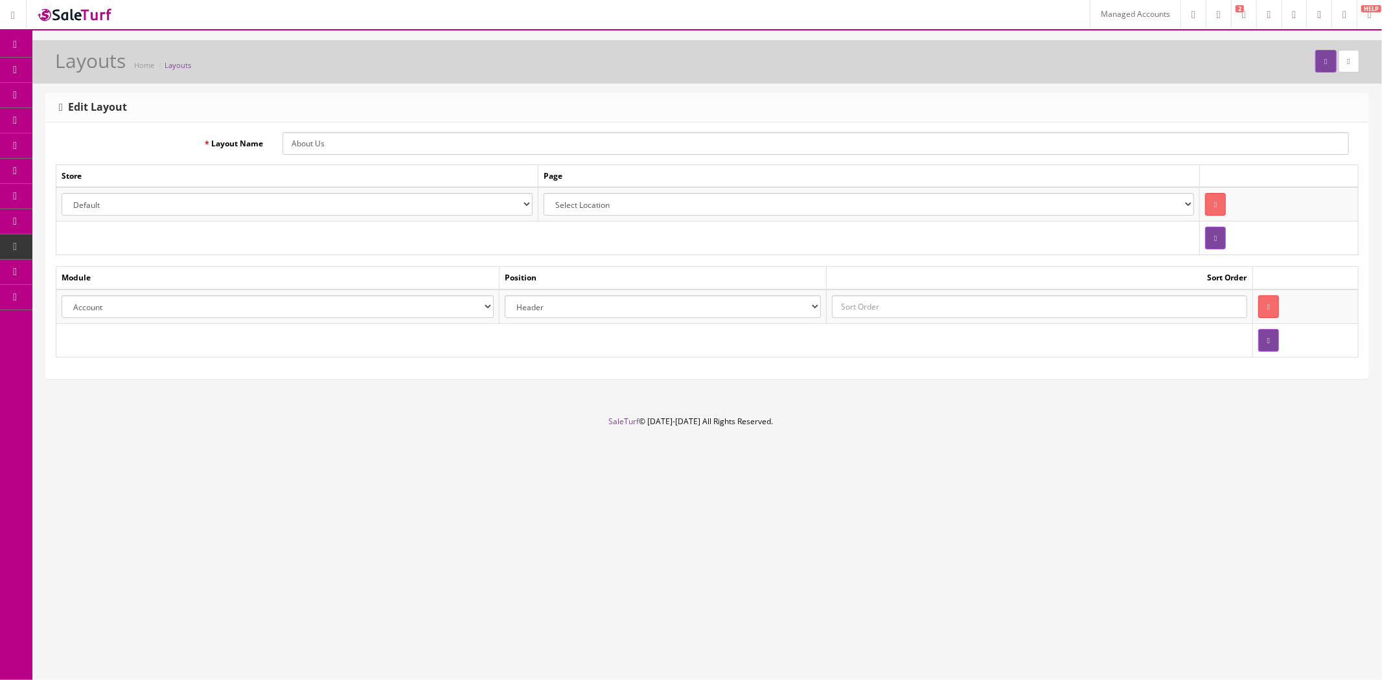
click at [246, 433] on footer "SaleTurf © 2015-2025 All Rights Reserved." at bounding box center [691, 448] width 1382 height 65
click at [128, 97] on link "Products" at bounding box center [100, 95] width 136 height 25
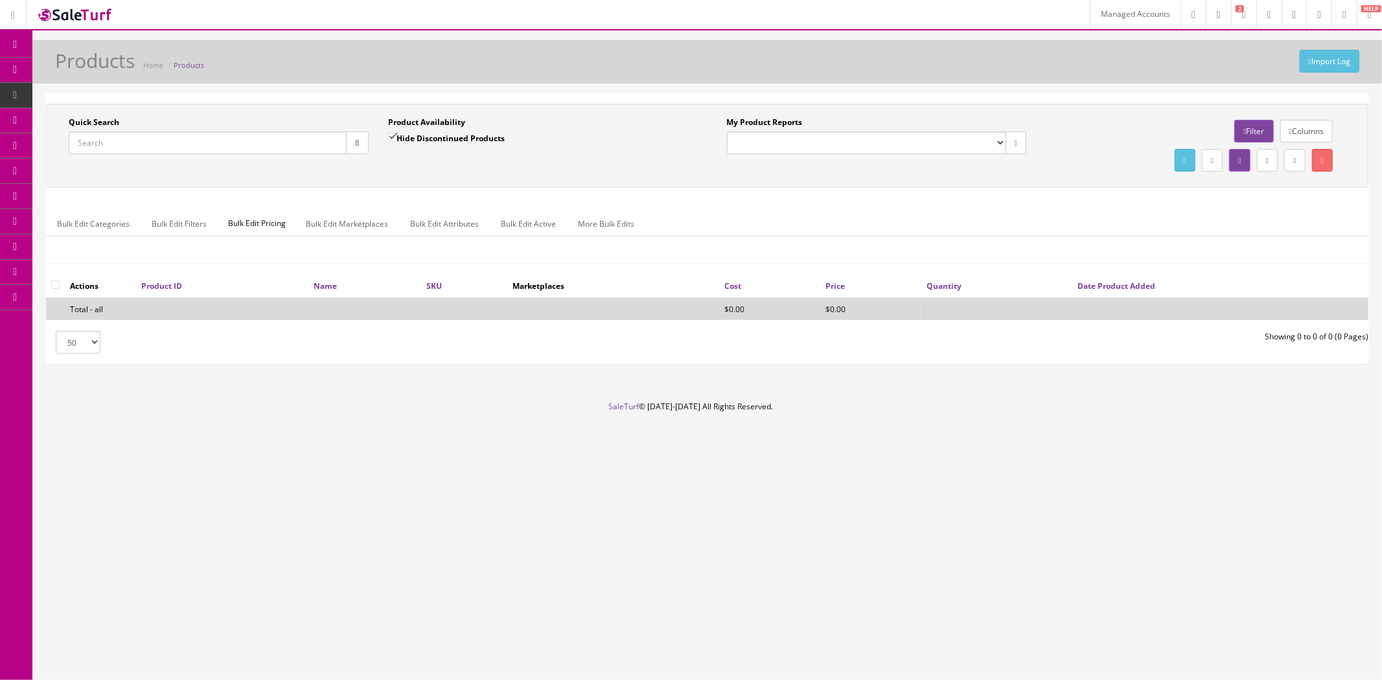
click at [364, 145] on button "button" at bounding box center [357, 143] width 23 height 23
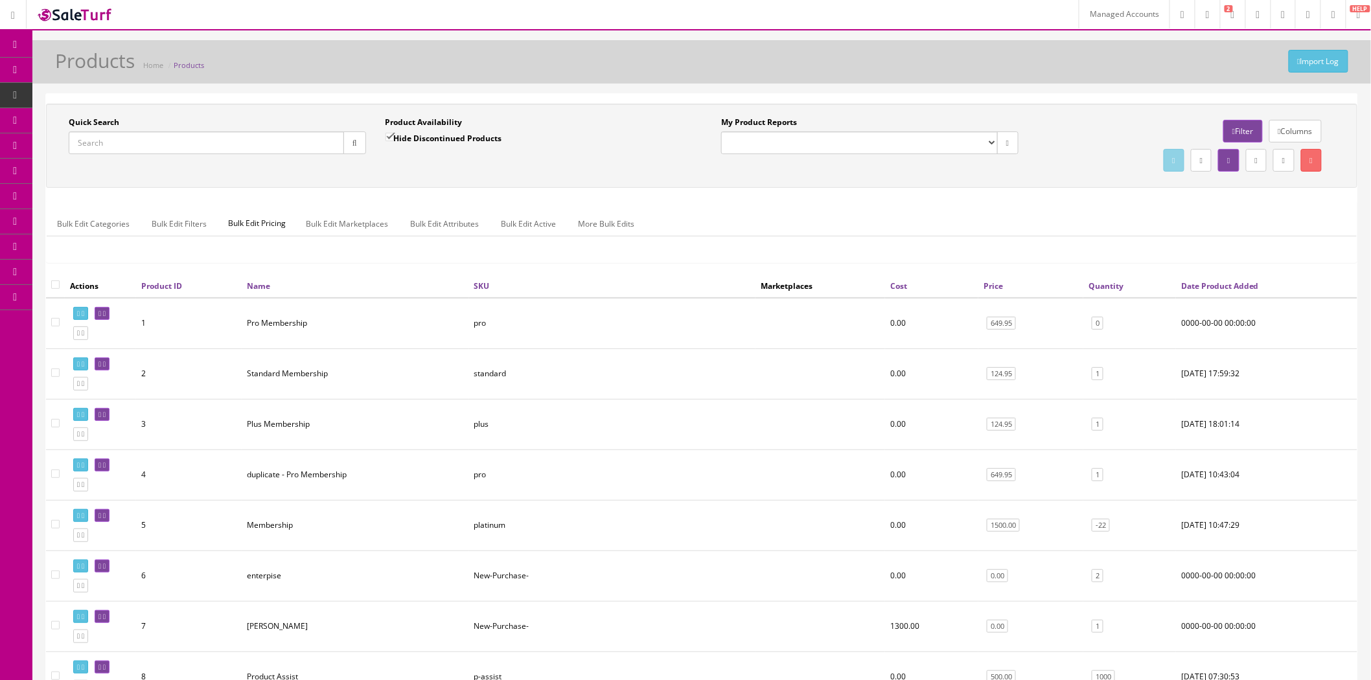
click at [1079, 20] on link "Managed Accounts" at bounding box center [1124, 14] width 91 height 29
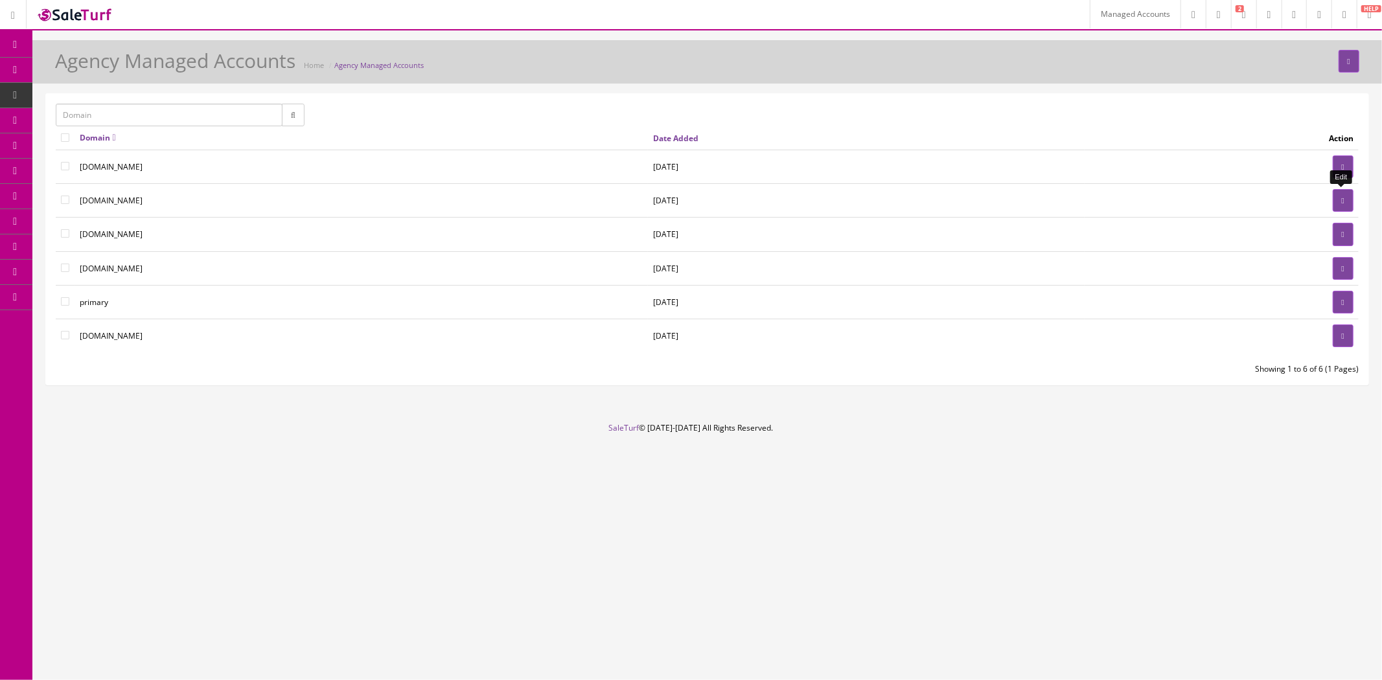
click at [1342, 198] on icon at bounding box center [1343, 201] width 3 height 8
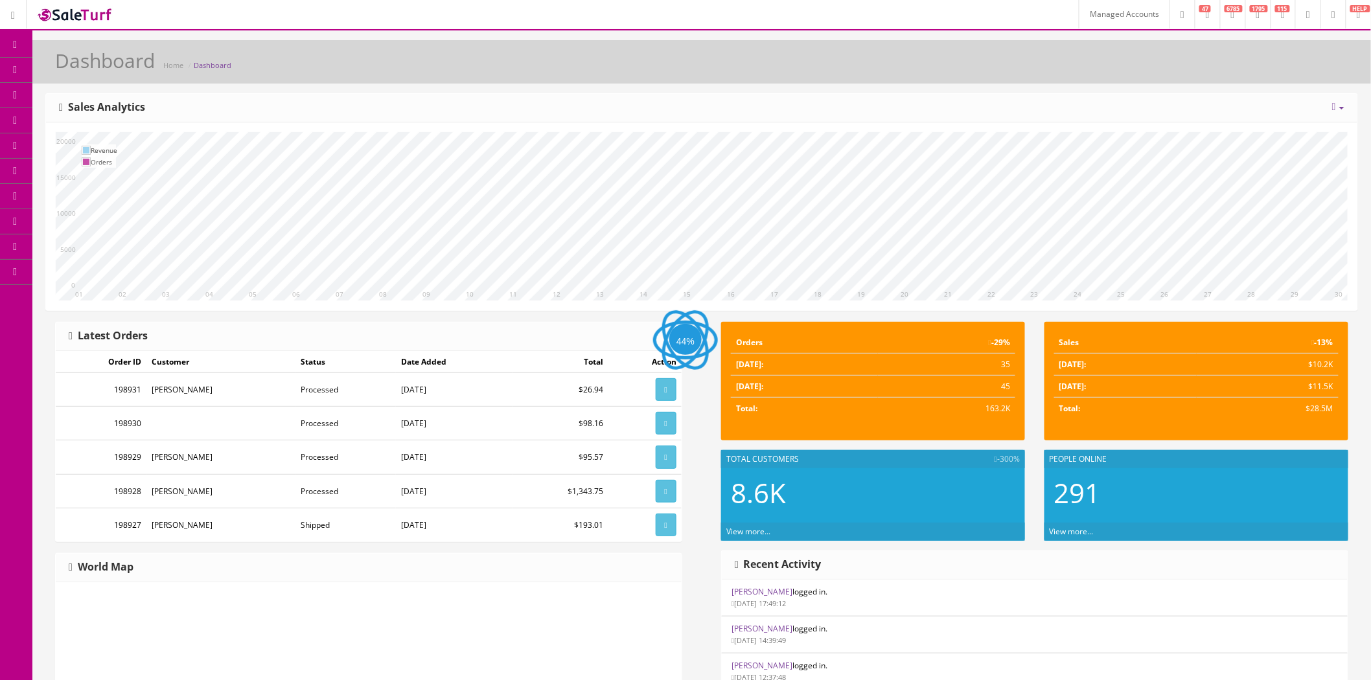
click at [106, 68] on span "Products" at bounding box center [93, 69] width 32 height 11
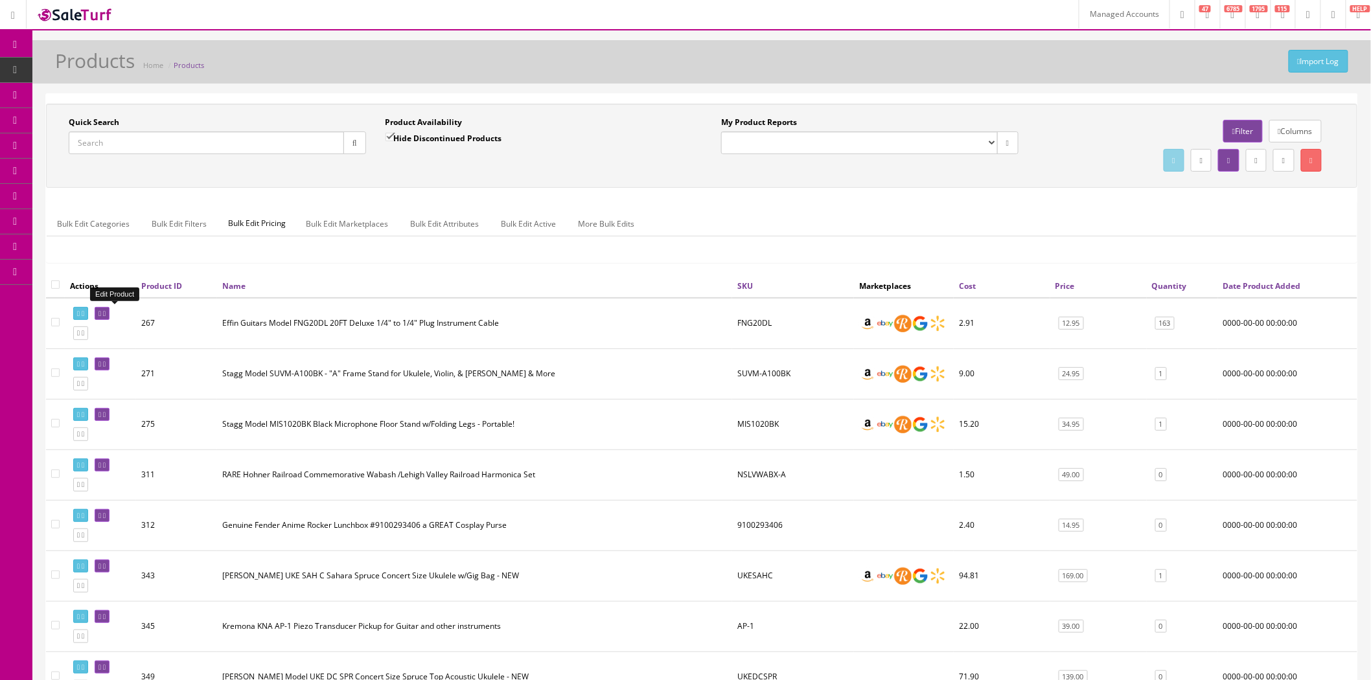
click at [106, 313] on icon at bounding box center [104, 313] width 3 height 7
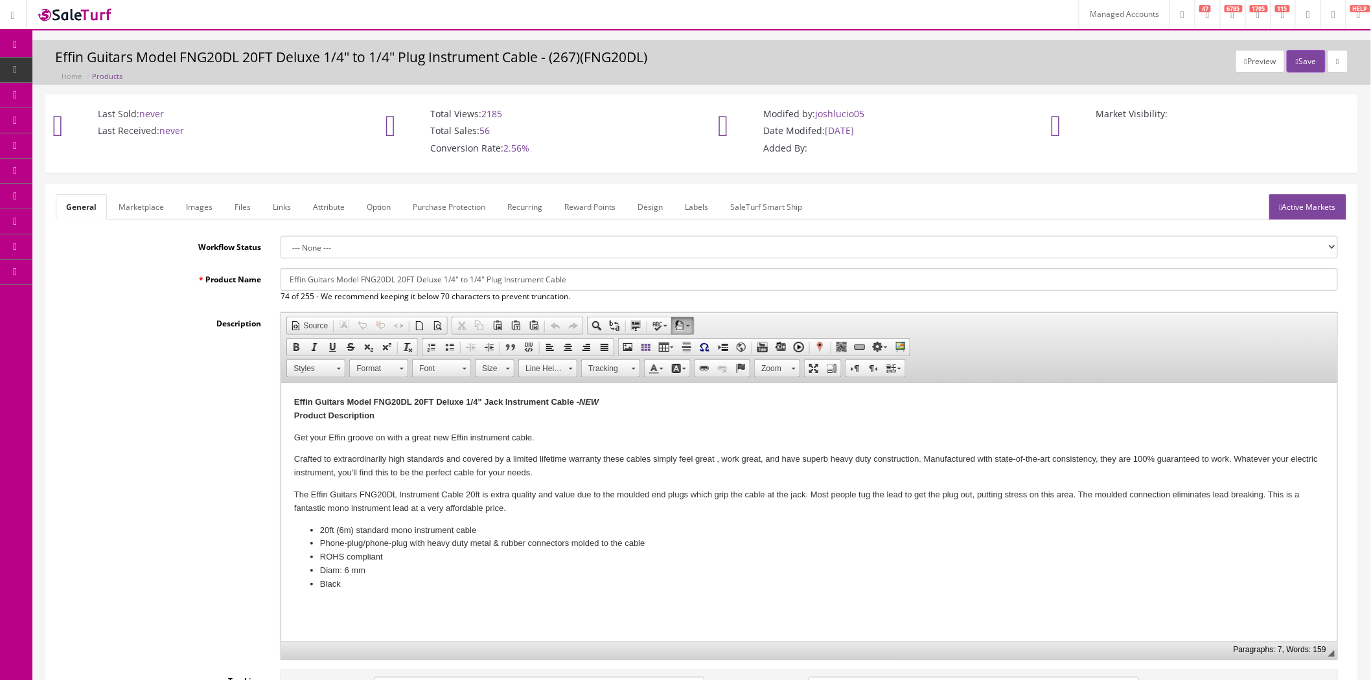
click at [653, 209] on link "Design" at bounding box center [650, 206] width 46 height 25
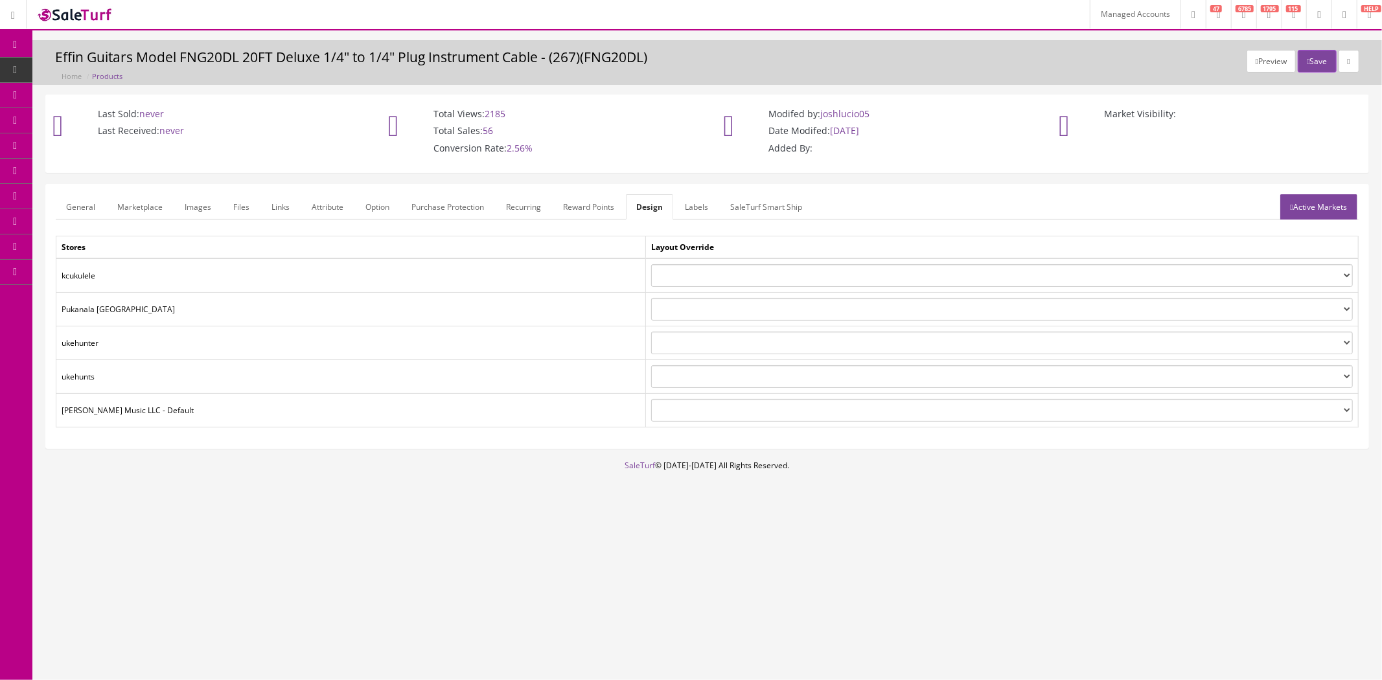
click at [651, 272] on select "Account Affiliate Blog List Category Checkout Compare Contact Default Default -…" at bounding box center [1002, 275] width 702 height 23
click at [59, 247] on link "System Configs" at bounding box center [100, 247] width 136 height 25
click at [89, 394] on link "Marketplaces" at bounding box center [100, 398] width 136 height 25
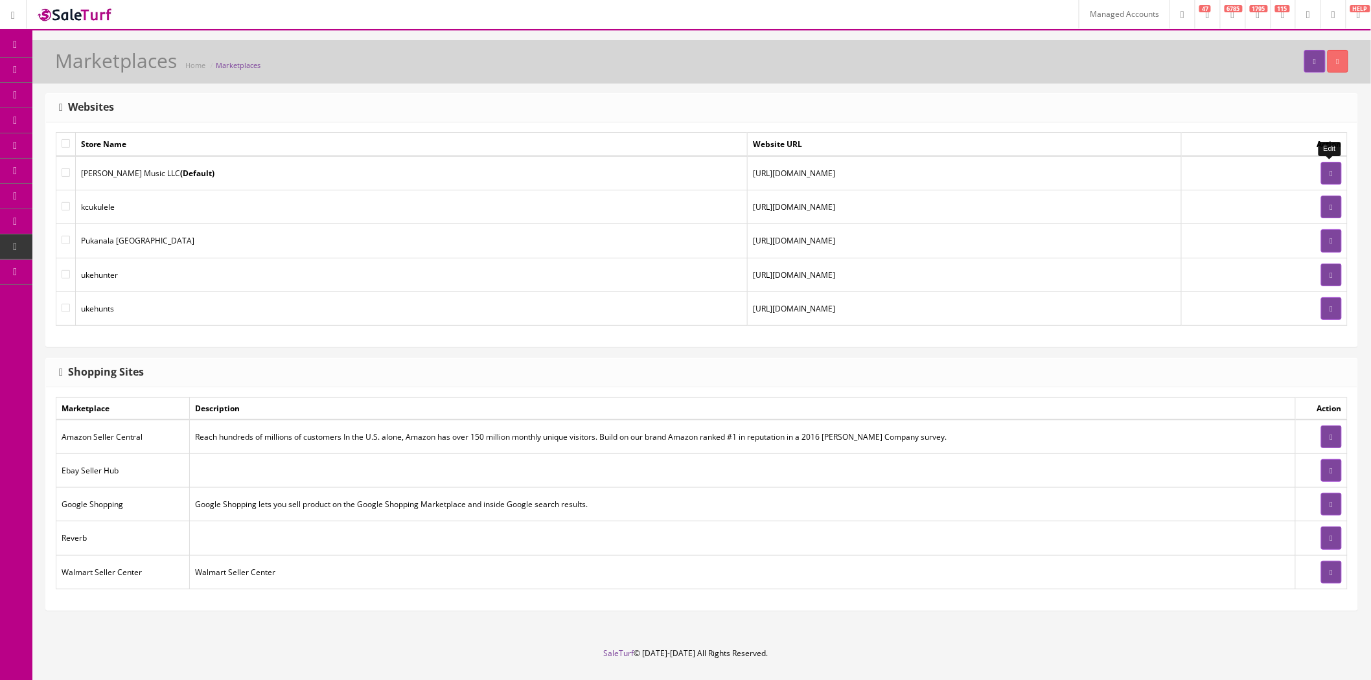
click at [1321, 171] on link at bounding box center [1331, 173] width 21 height 23
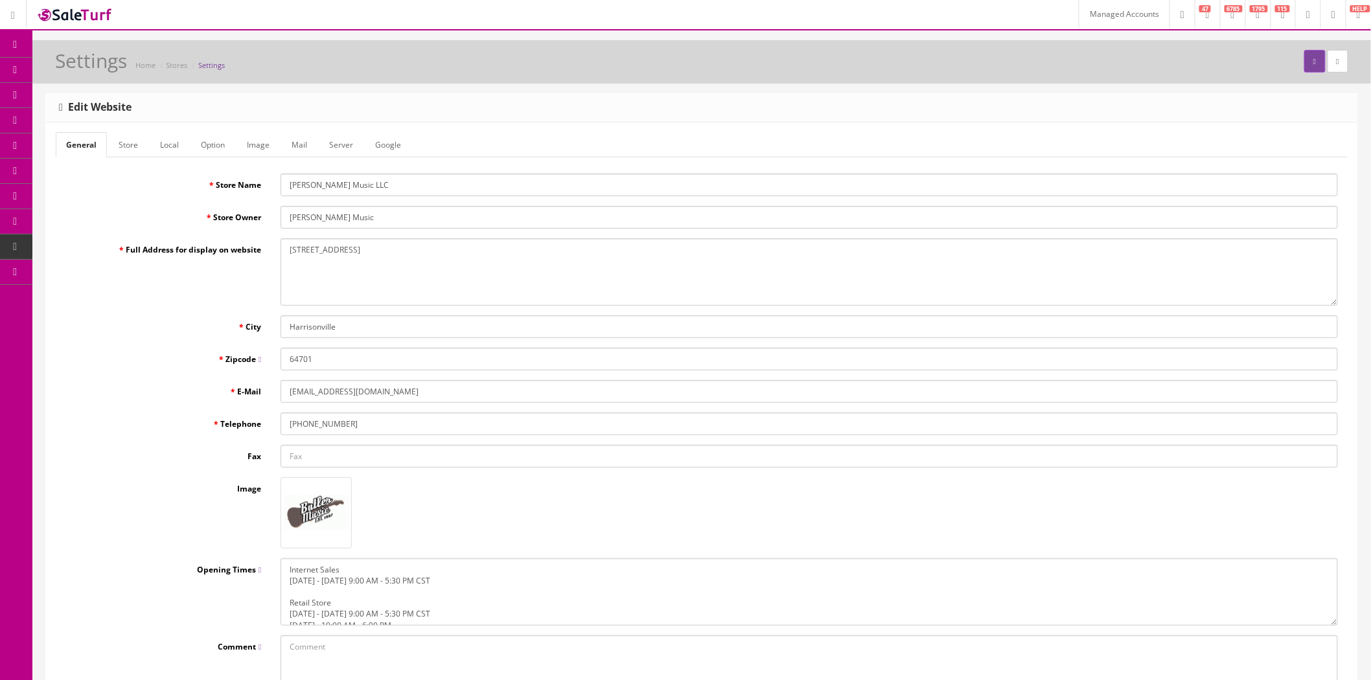
click at [133, 152] on link "Store" at bounding box center [128, 144] width 40 height 25
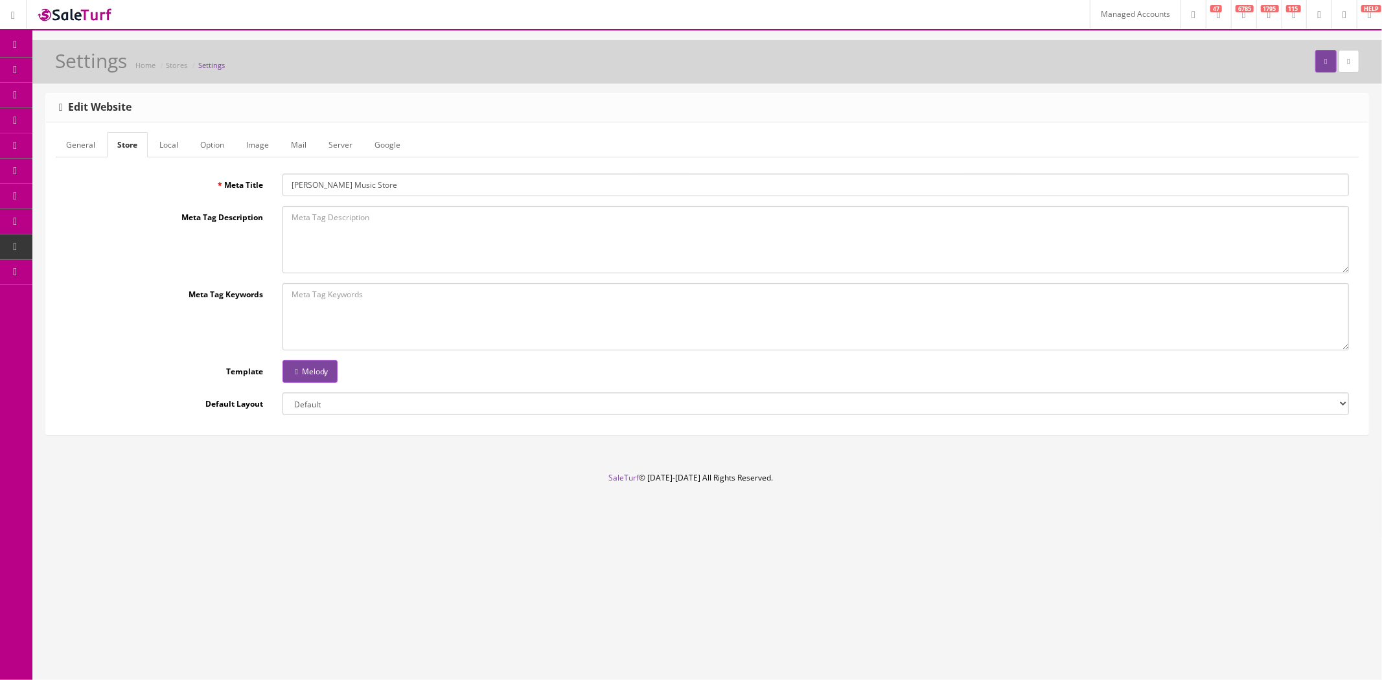
click at [76, 218] on link "Theme Editor" at bounding box center [100, 221] width 136 height 25
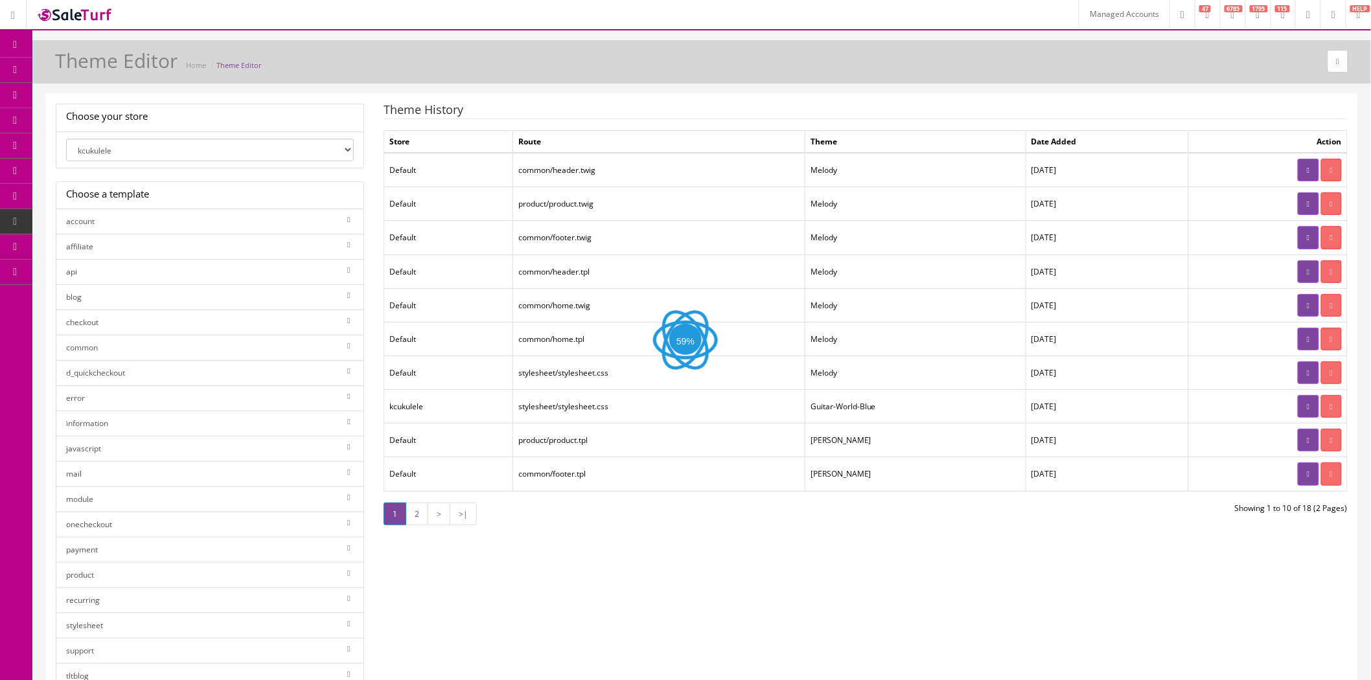
click at [99, 147] on select "kcukulele Pukanala [GEOGRAPHIC_DATA] ukehunter ukehunts [PERSON_NAME] Music LLC…" at bounding box center [210, 150] width 288 height 23
select select "0"
click at [1298, 168] on link at bounding box center [1308, 170] width 21 height 23
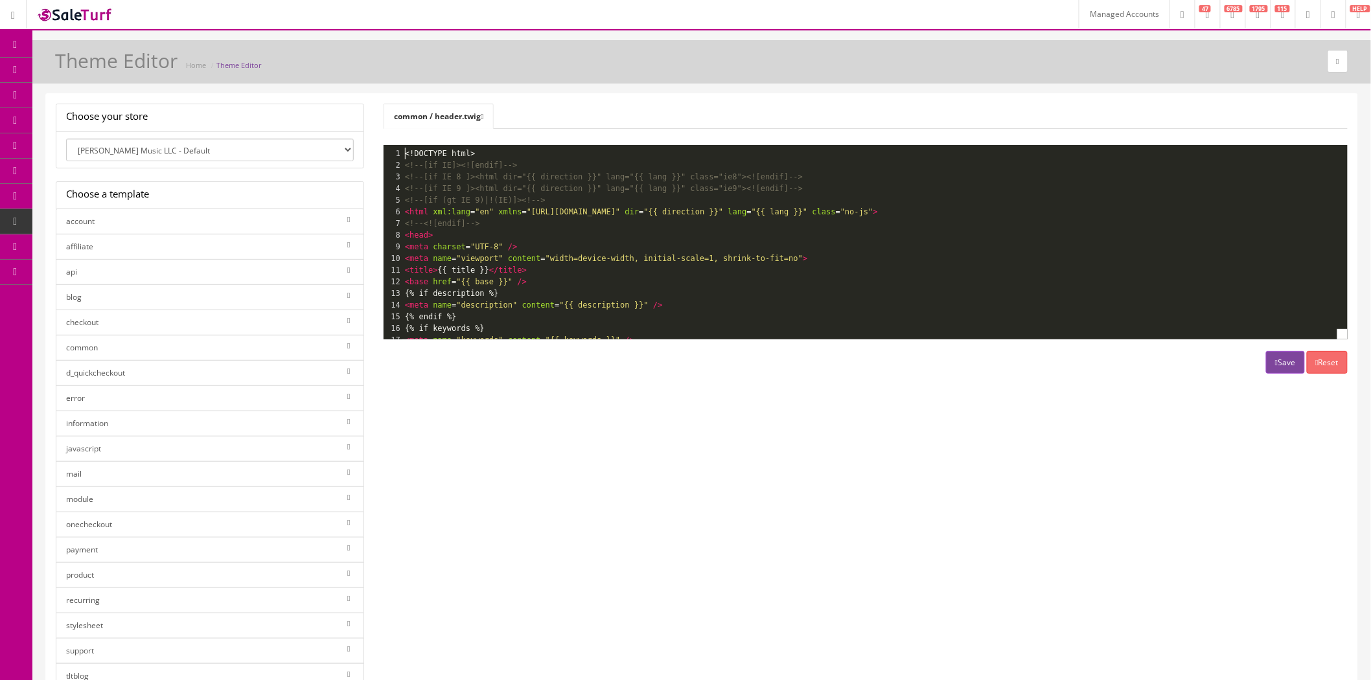
scroll to position [1, 0]
click at [637, 422] on div "Choose your store kcukulele Pukanala [GEOGRAPHIC_DATA] ukehunter ukehunts [PERS…" at bounding box center [702, 403] width 1312 height 599
